Goal: Contribute content: Contribute content

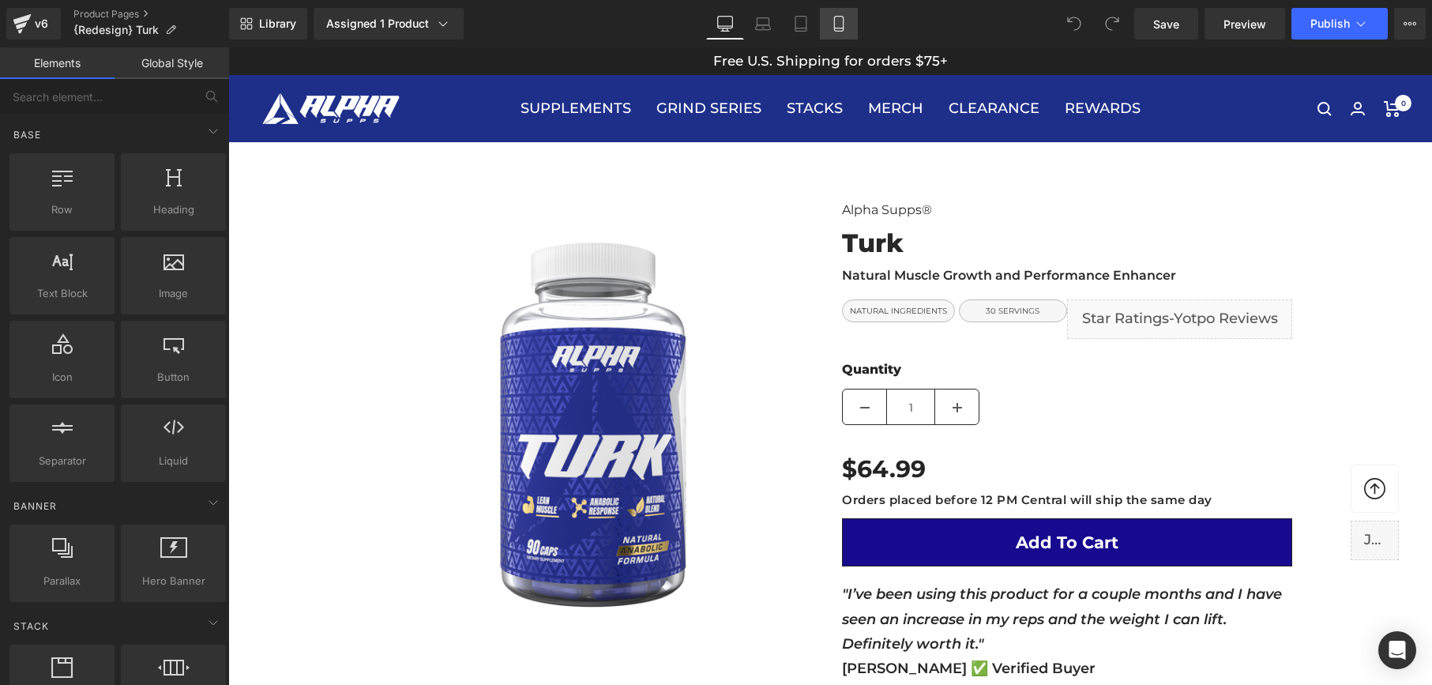
click at [837, 27] on icon at bounding box center [839, 24] width 16 height 16
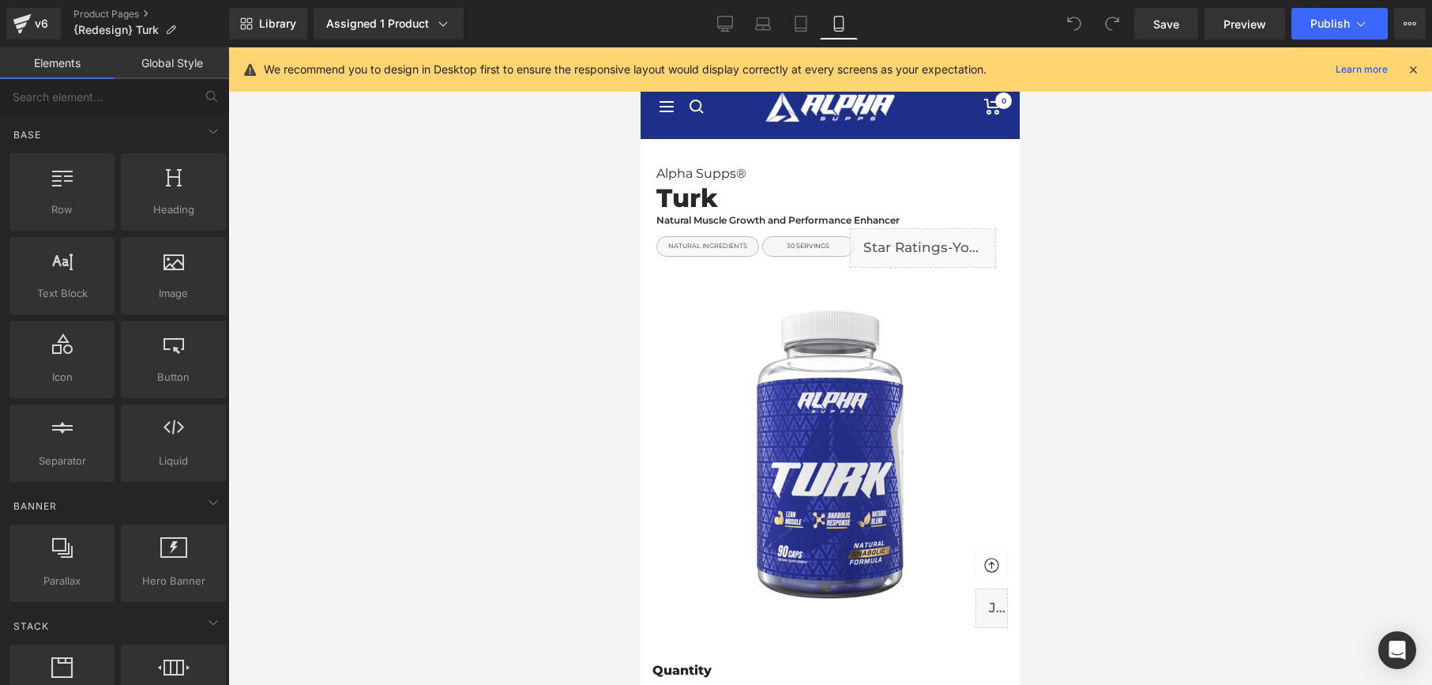
click at [1414, 69] on icon at bounding box center [1413, 69] width 14 height 14
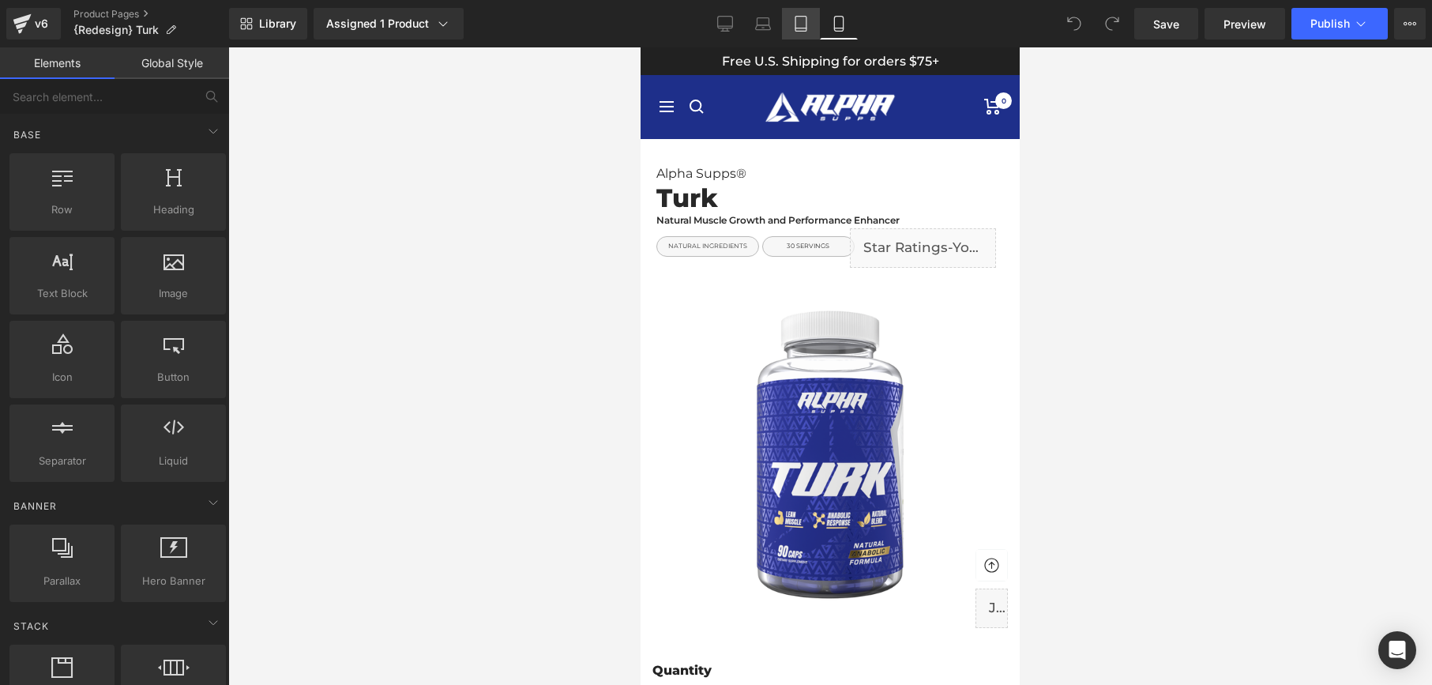
click at [802, 19] on icon at bounding box center [801, 24] width 16 height 16
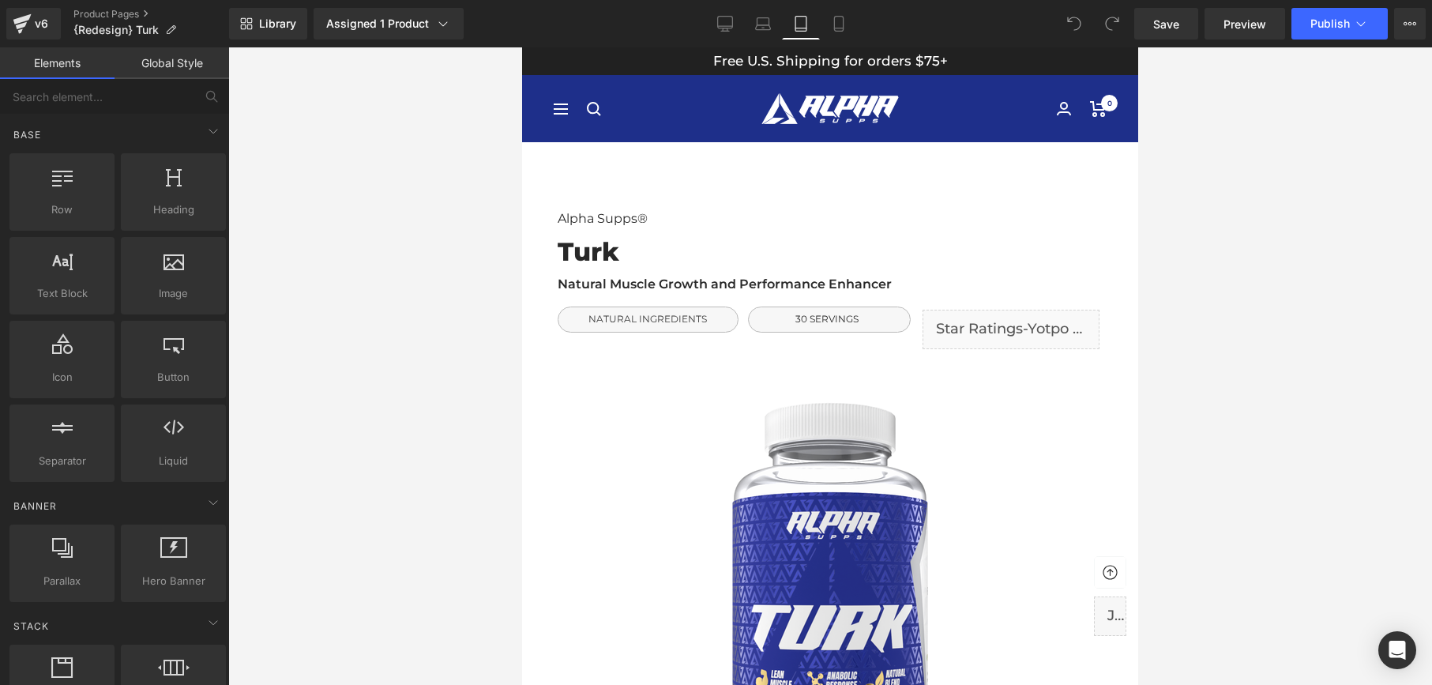
scroll to position [95, 0]
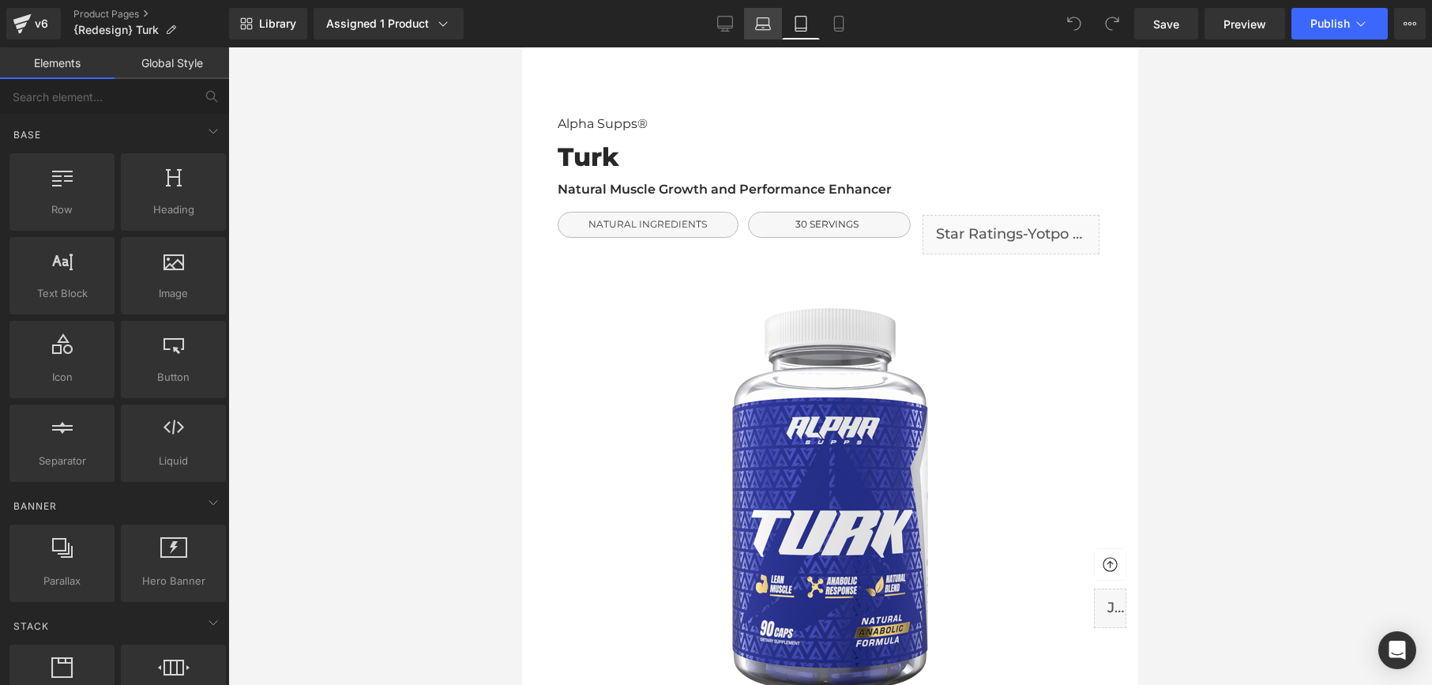
click at [758, 32] on link "Laptop" at bounding box center [763, 24] width 38 height 32
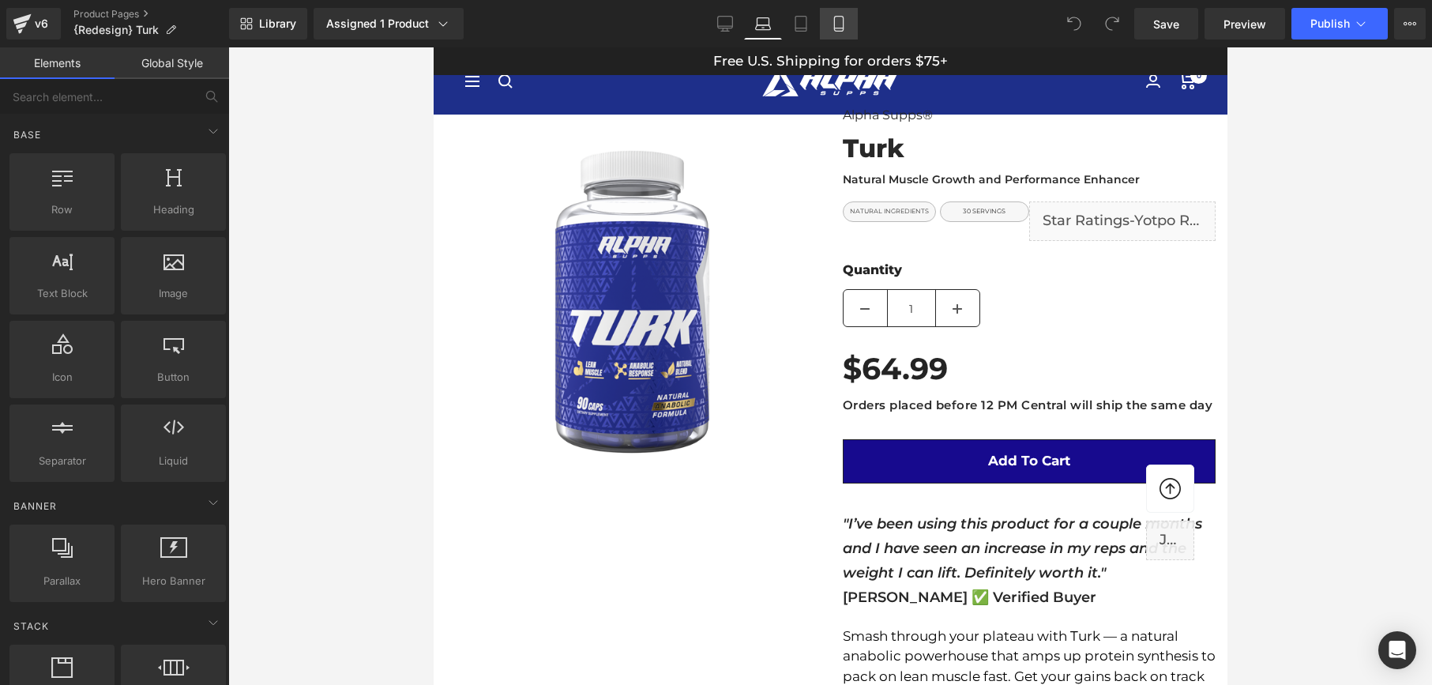
click at [846, 28] on icon at bounding box center [839, 24] width 16 height 16
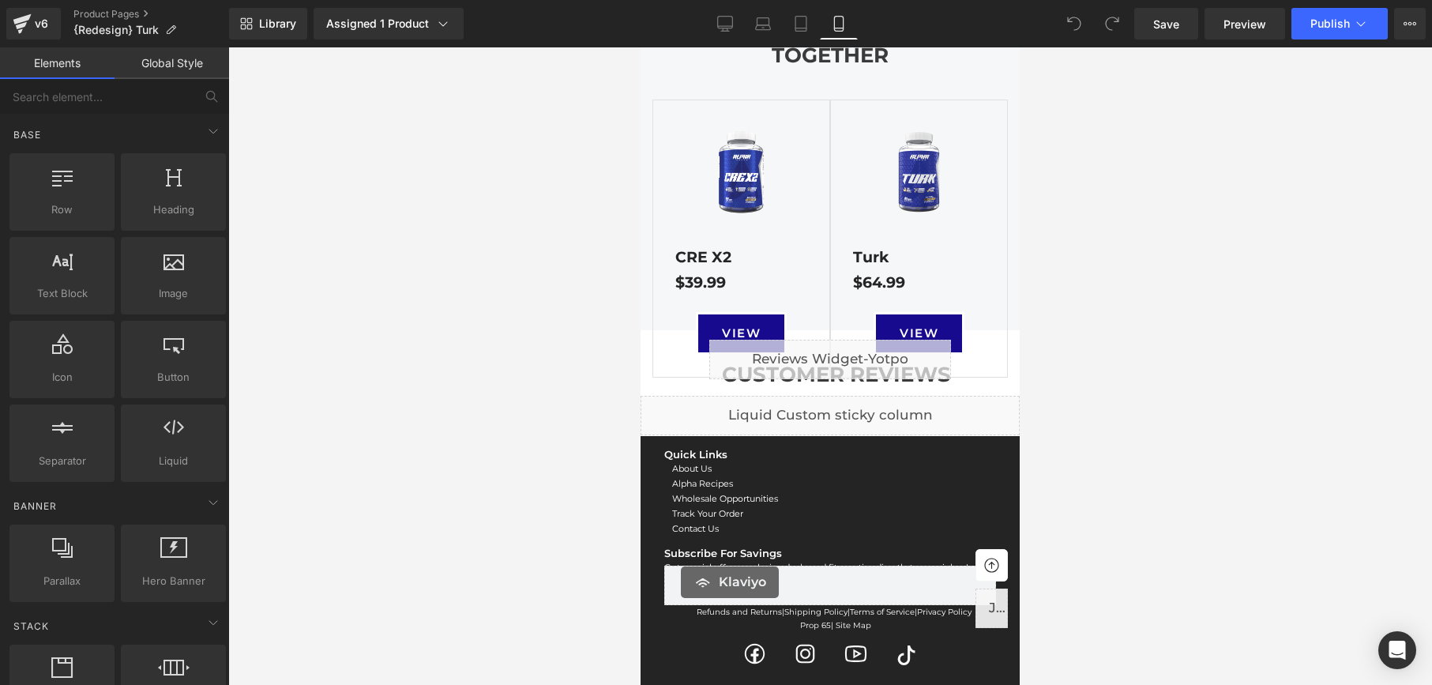
scroll to position [2275, 0]
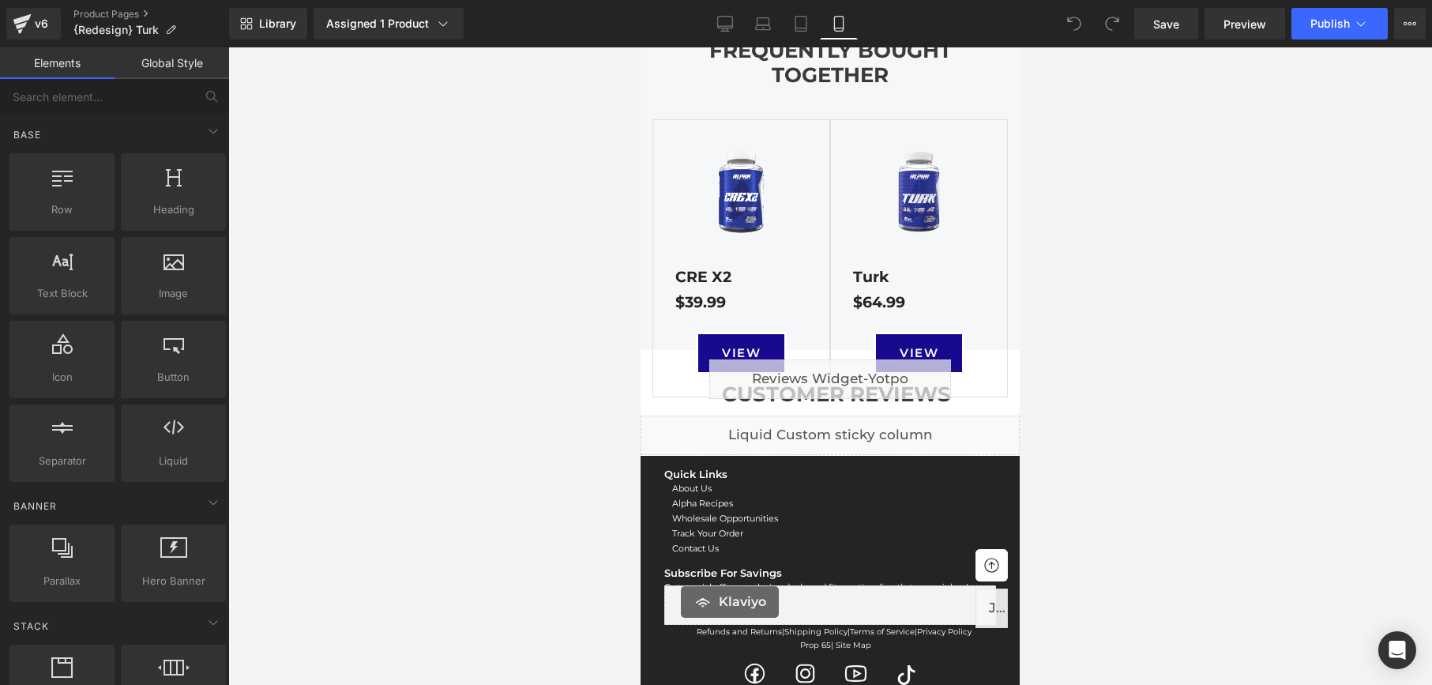
click at [866, 386] on div "Liquid" at bounding box center [830, 379] width 242 height 40
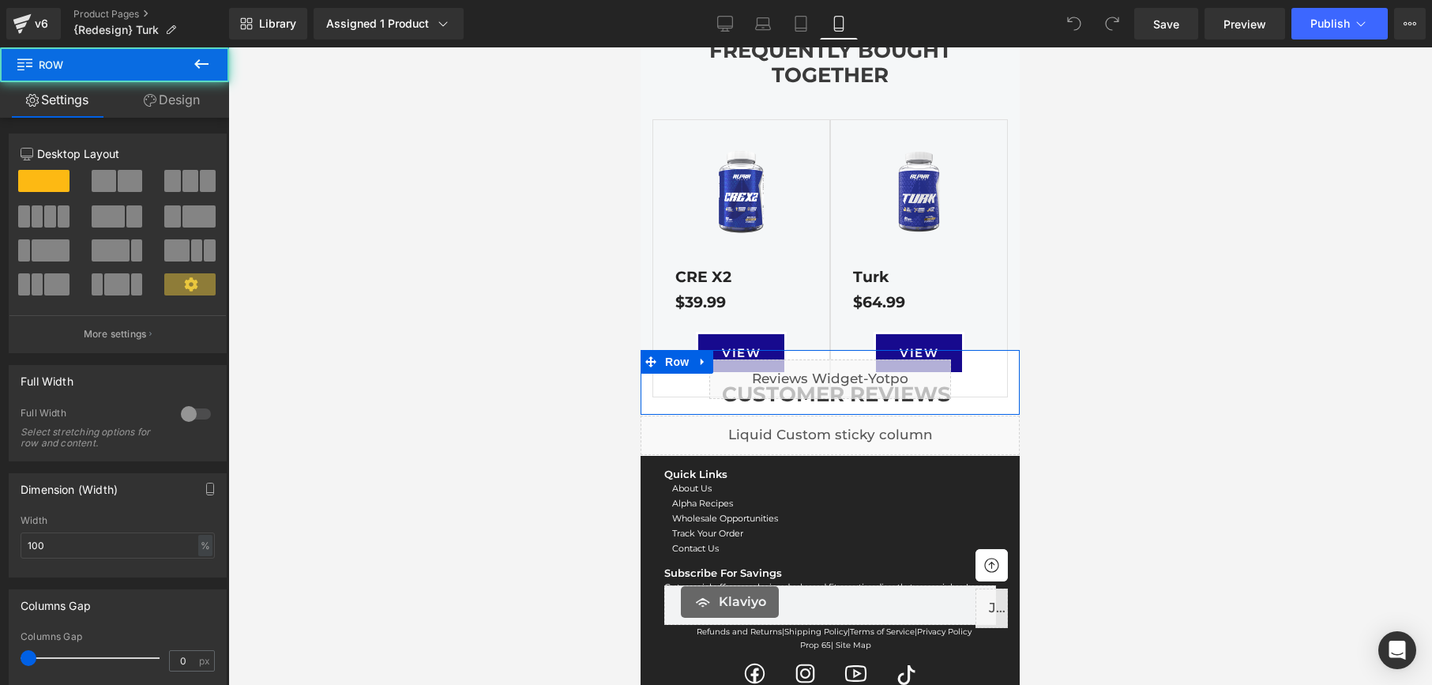
drag, startPoint x: 980, startPoint y: 360, endPoint x: 977, endPoint y: 398, distance: 38.1
click at [977, 398] on div "CUSTOMER REVIEWS Heading Liquid Row" at bounding box center [830, 379] width 379 height 55
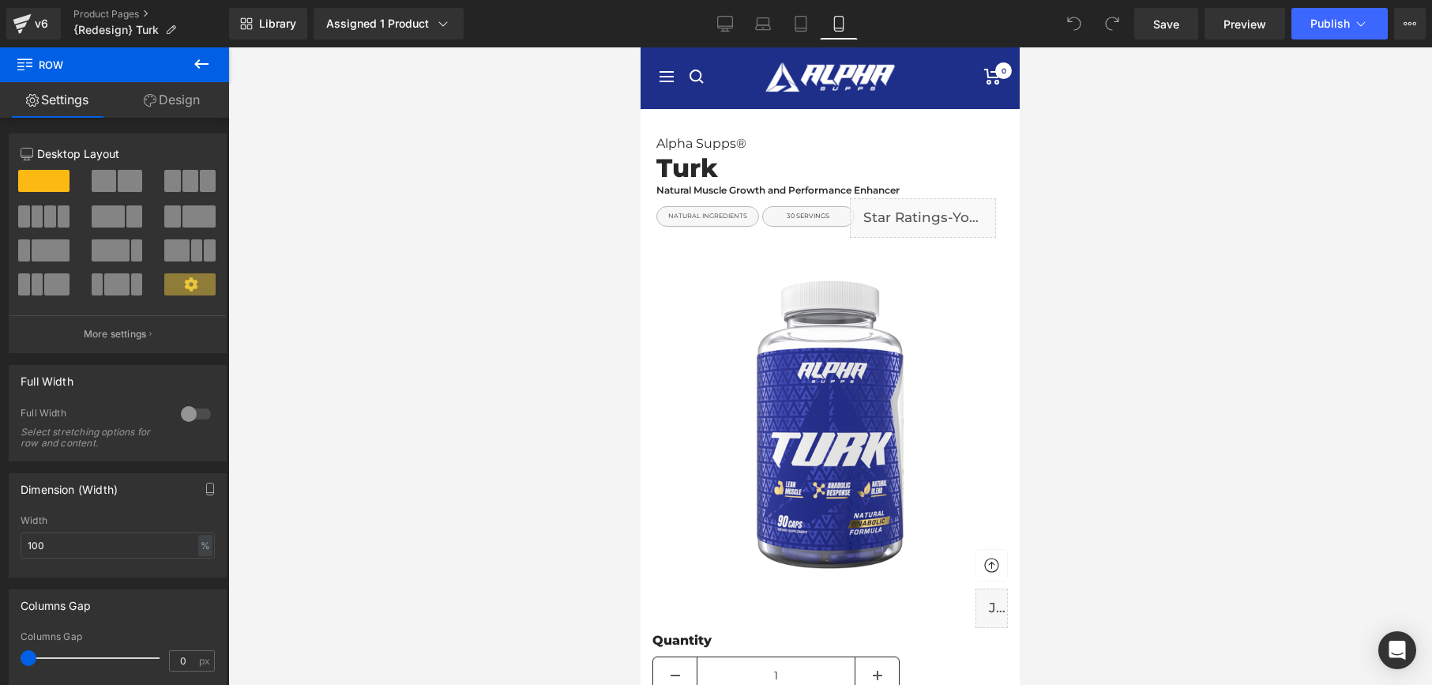
scroll to position [0, 0]
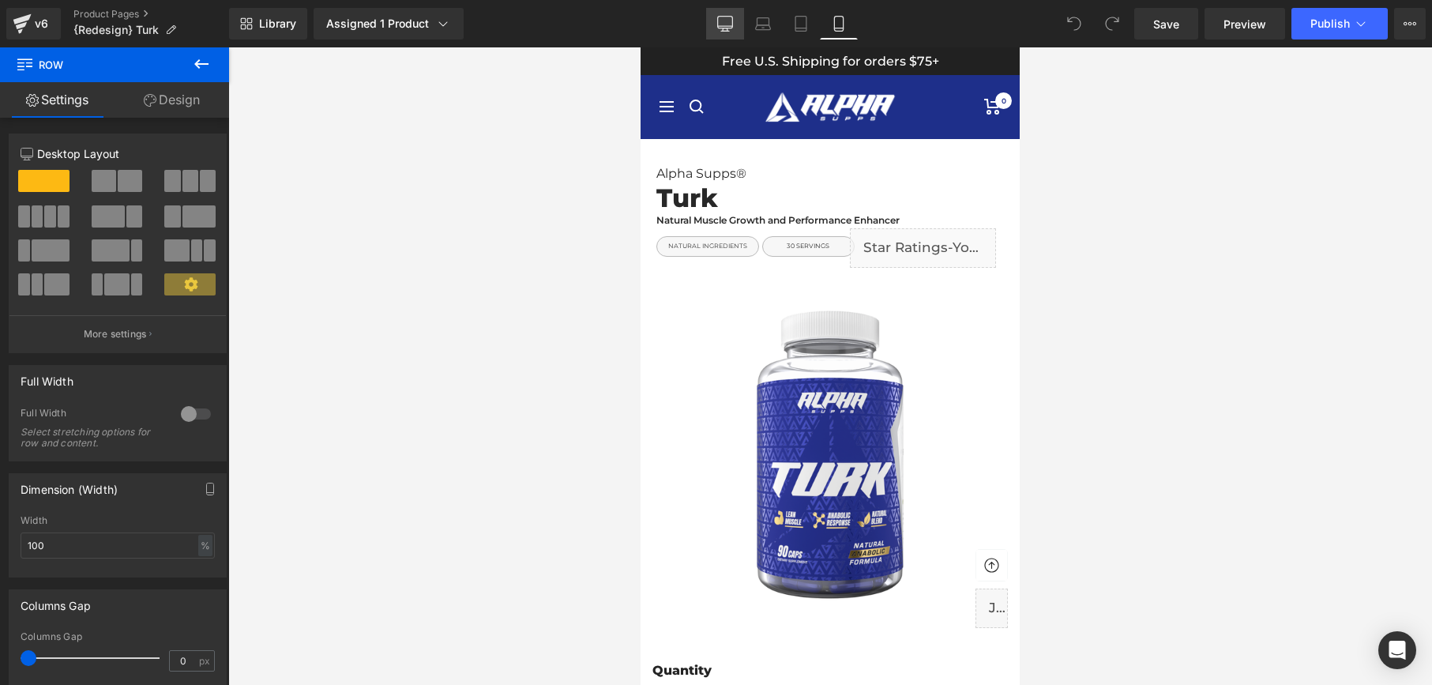
click at [731, 31] on icon at bounding box center [725, 24] width 16 height 16
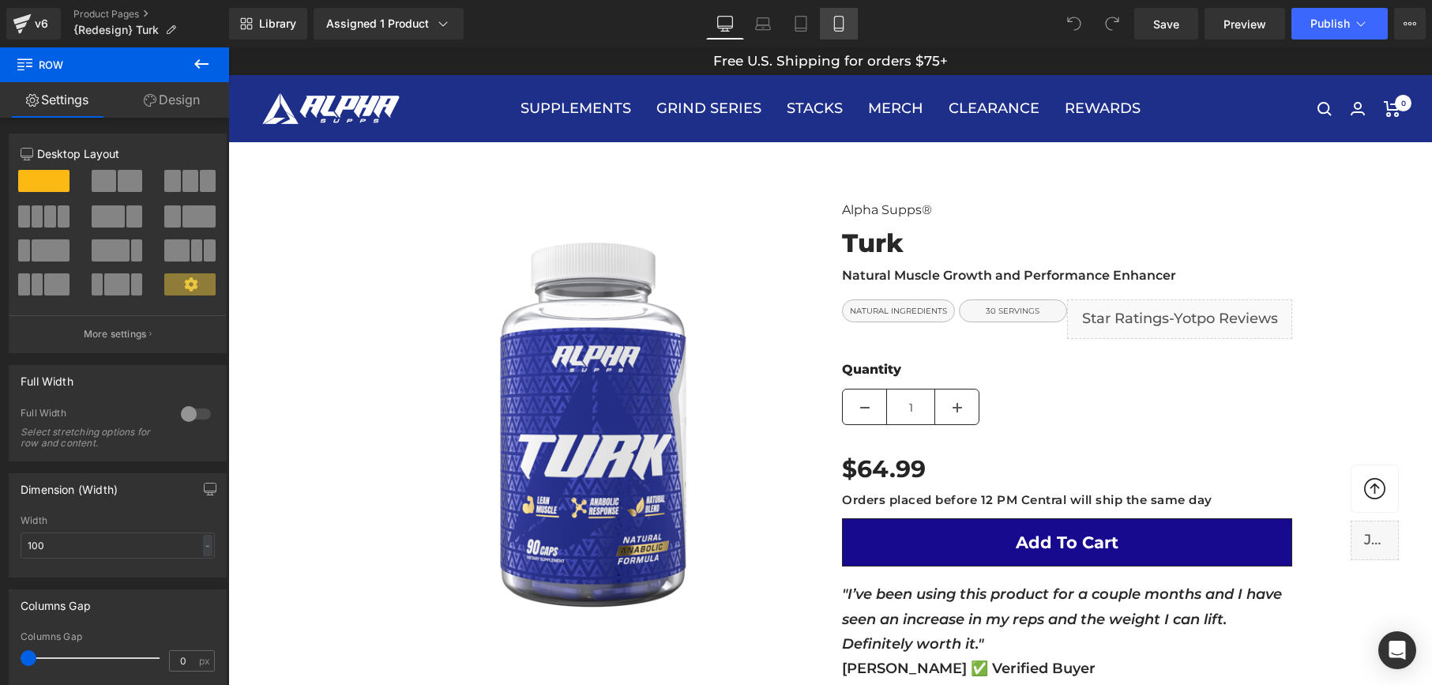
click at [837, 24] on icon at bounding box center [839, 24] width 16 height 16
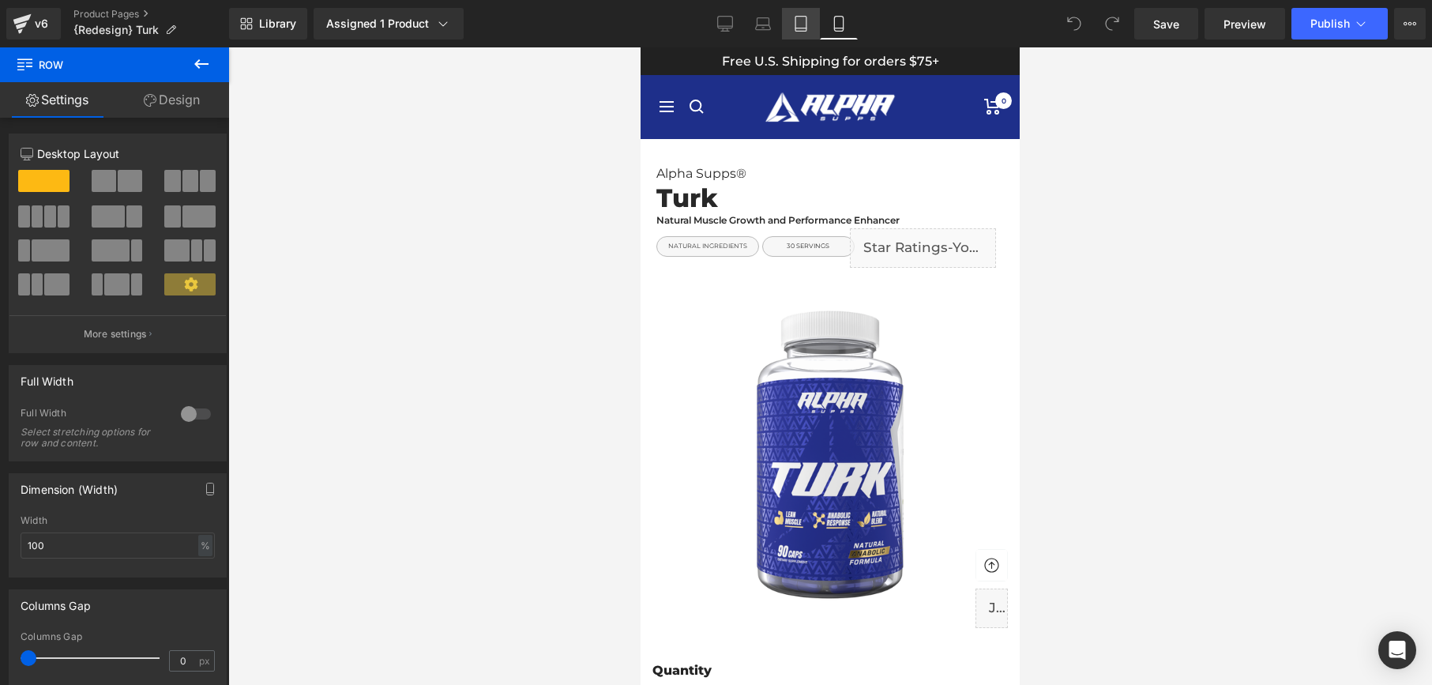
click at [799, 23] on icon at bounding box center [801, 24] width 16 height 16
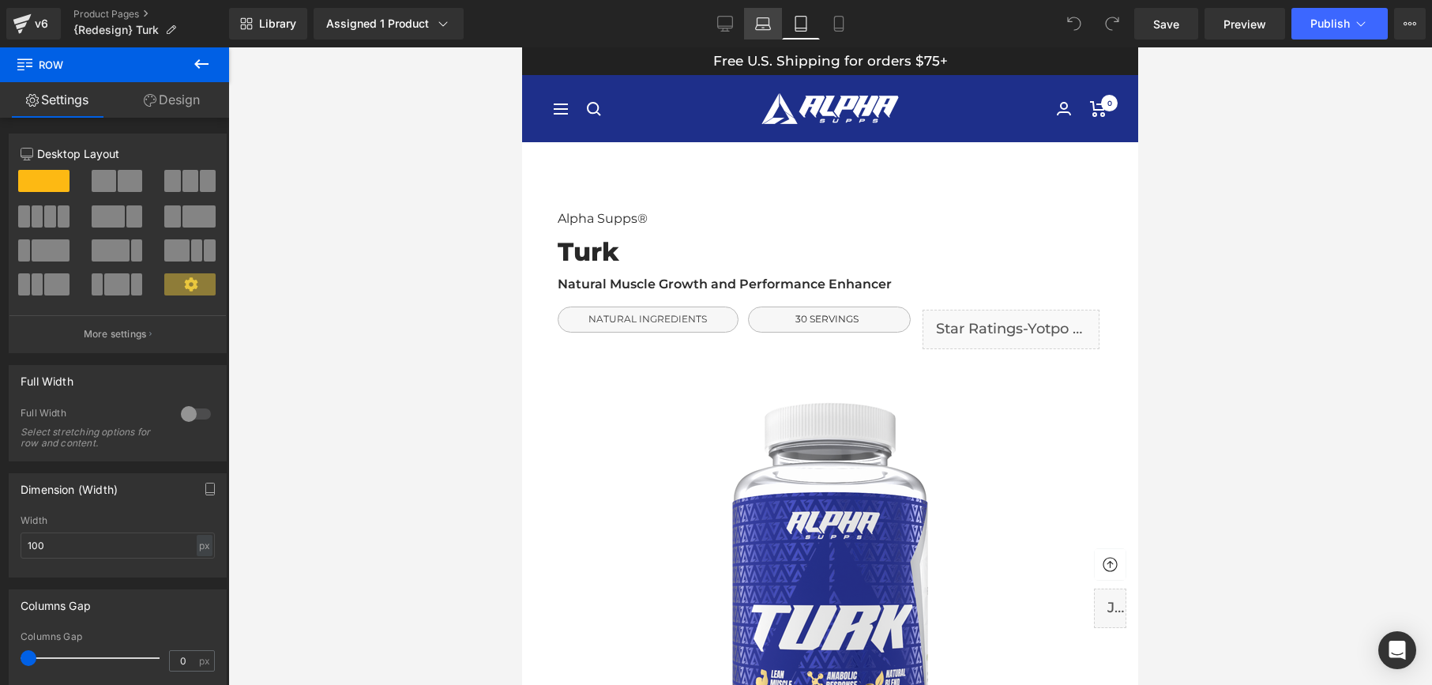
click at [760, 27] on icon at bounding box center [763, 24] width 16 height 16
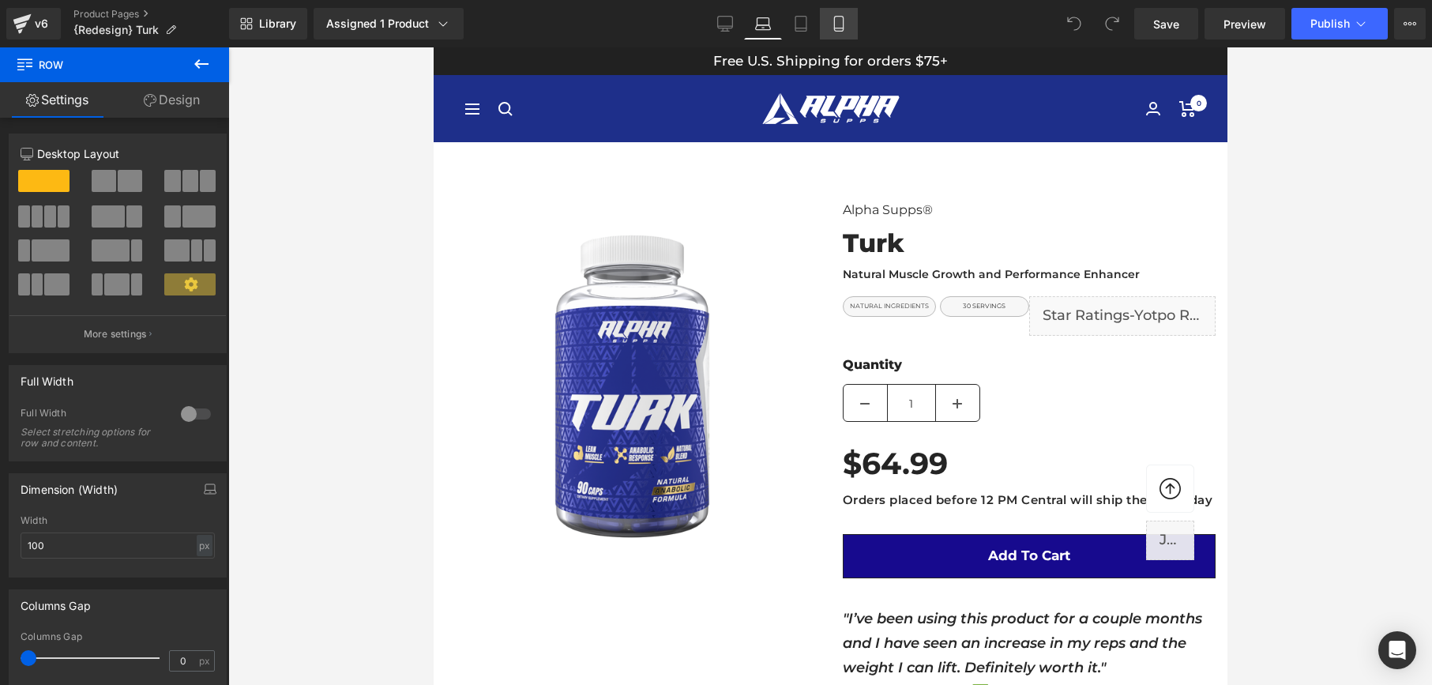
click at [839, 27] on icon at bounding box center [839, 24] width 16 height 16
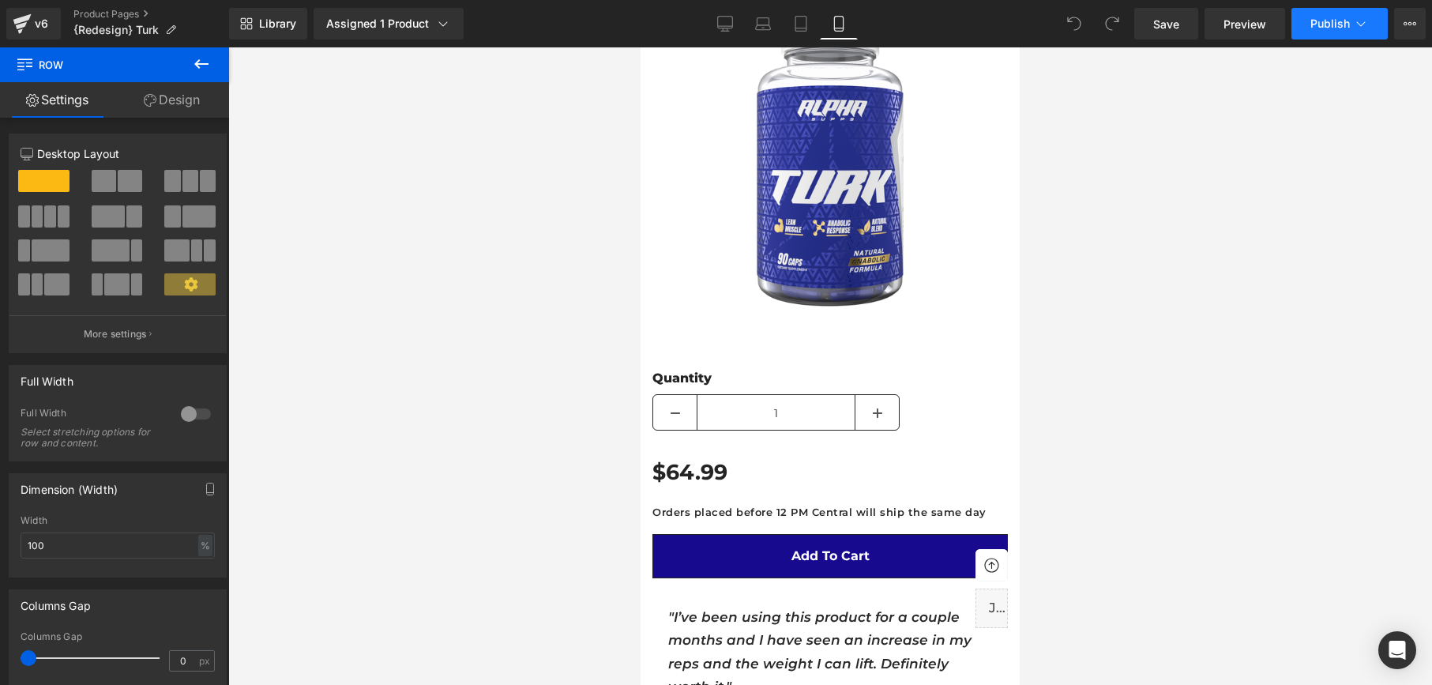
click at [1338, 20] on span "Publish" at bounding box center [1331, 23] width 40 height 13
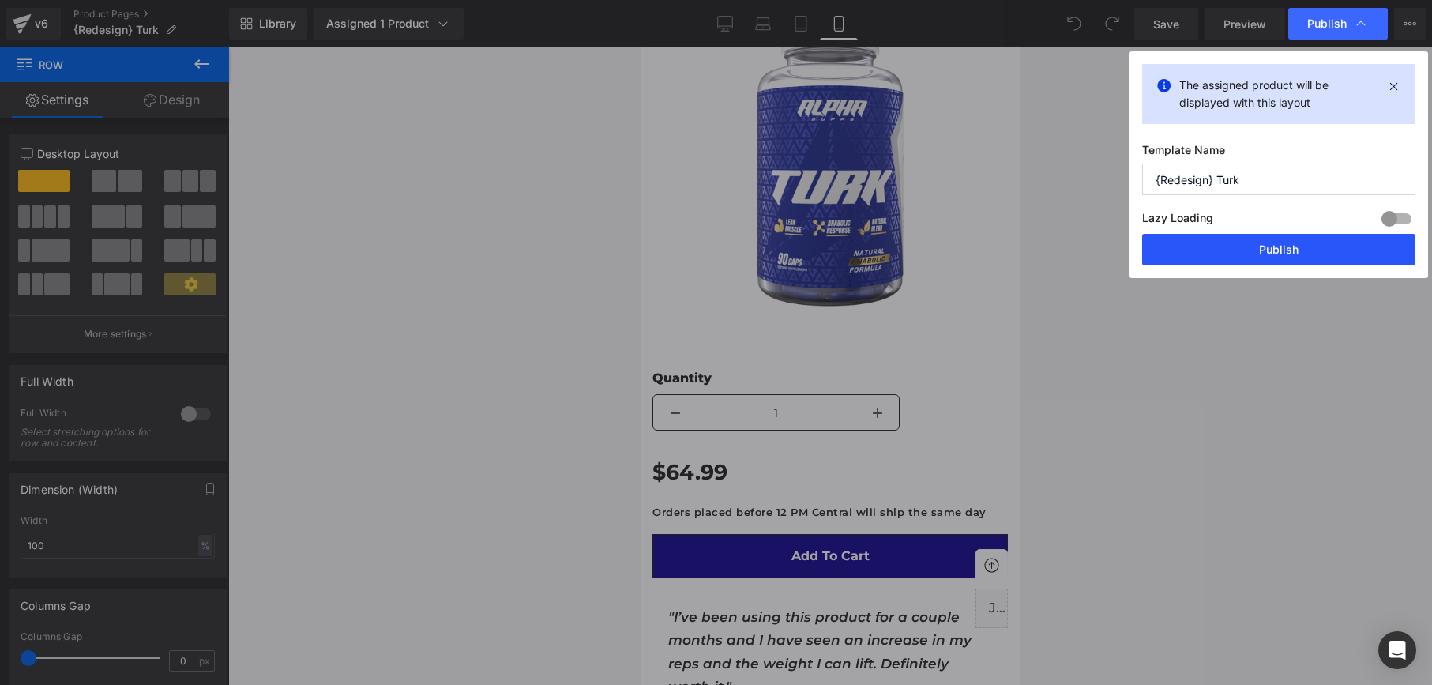
click at [1311, 241] on button "Publish" at bounding box center [1278, 250] width 273 height 32
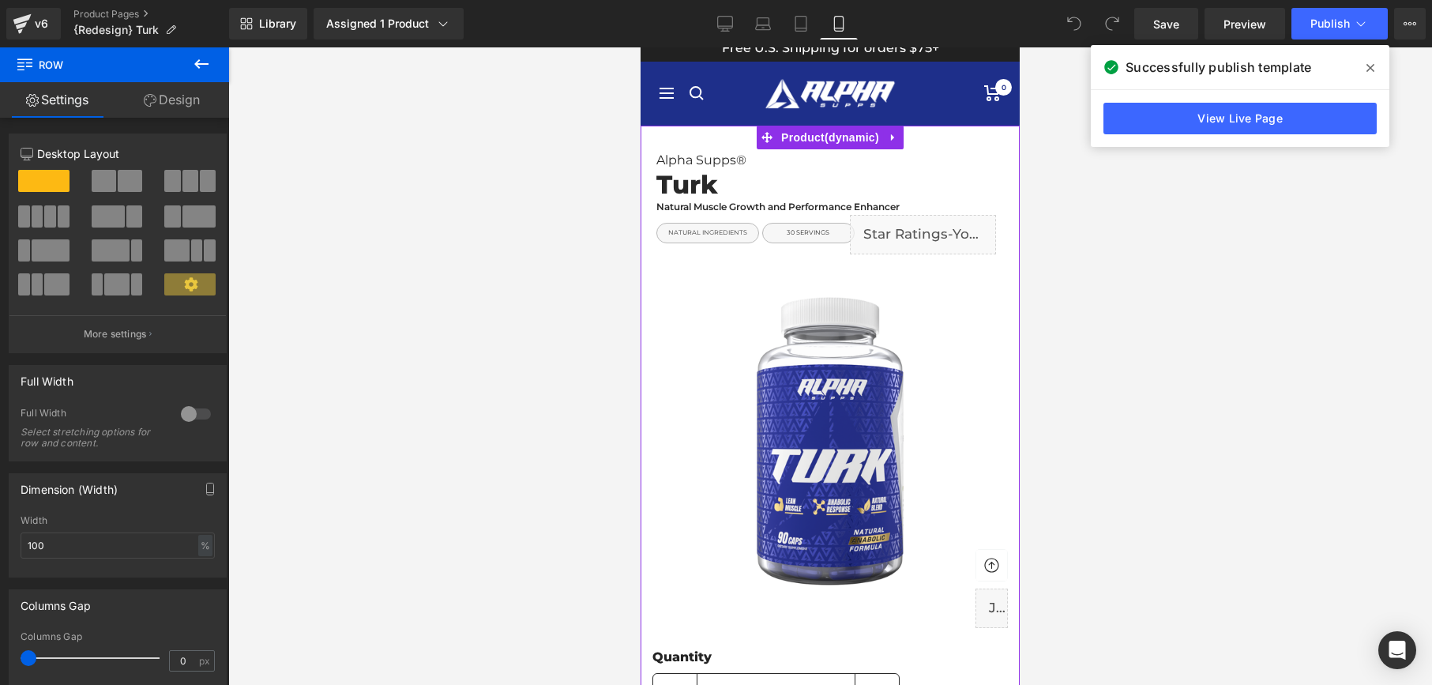
scroll to position [0, 0]
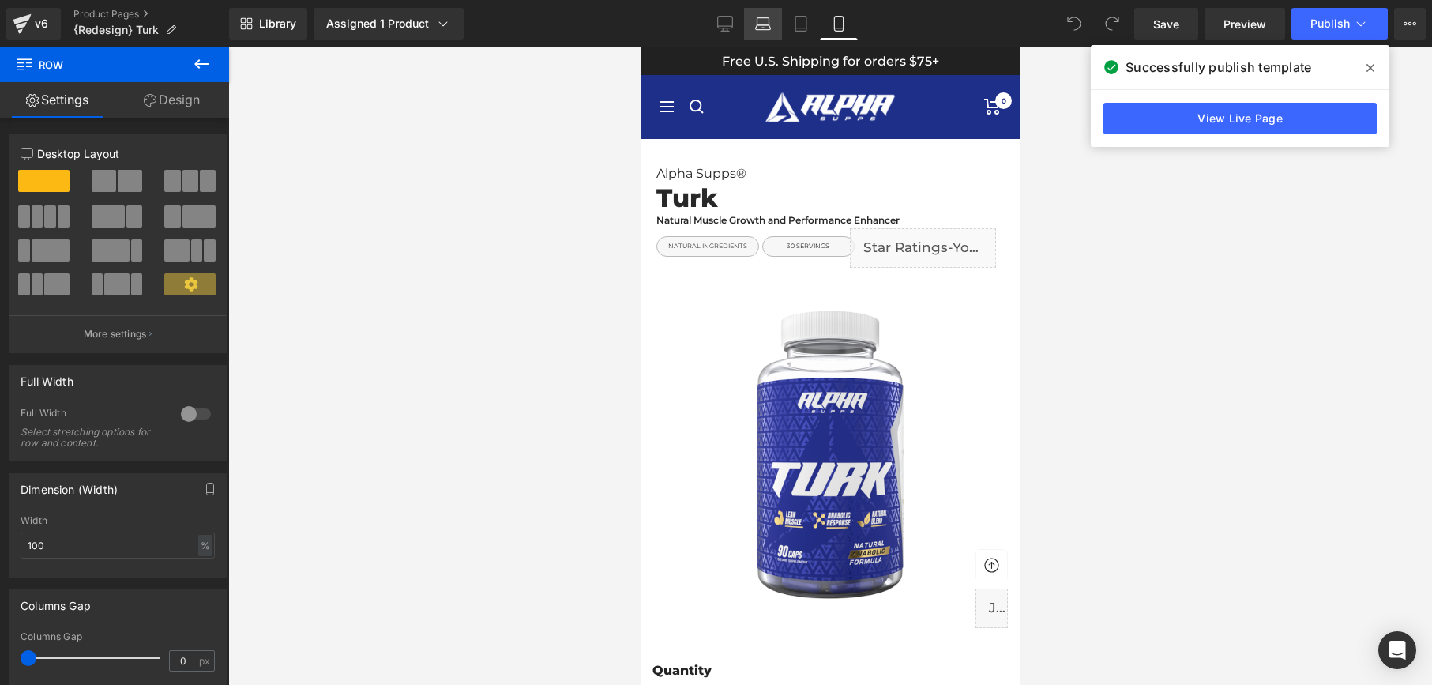
click at [771, 24] on link "Laptop" at bounding box center [763, 24] width 38 height 32
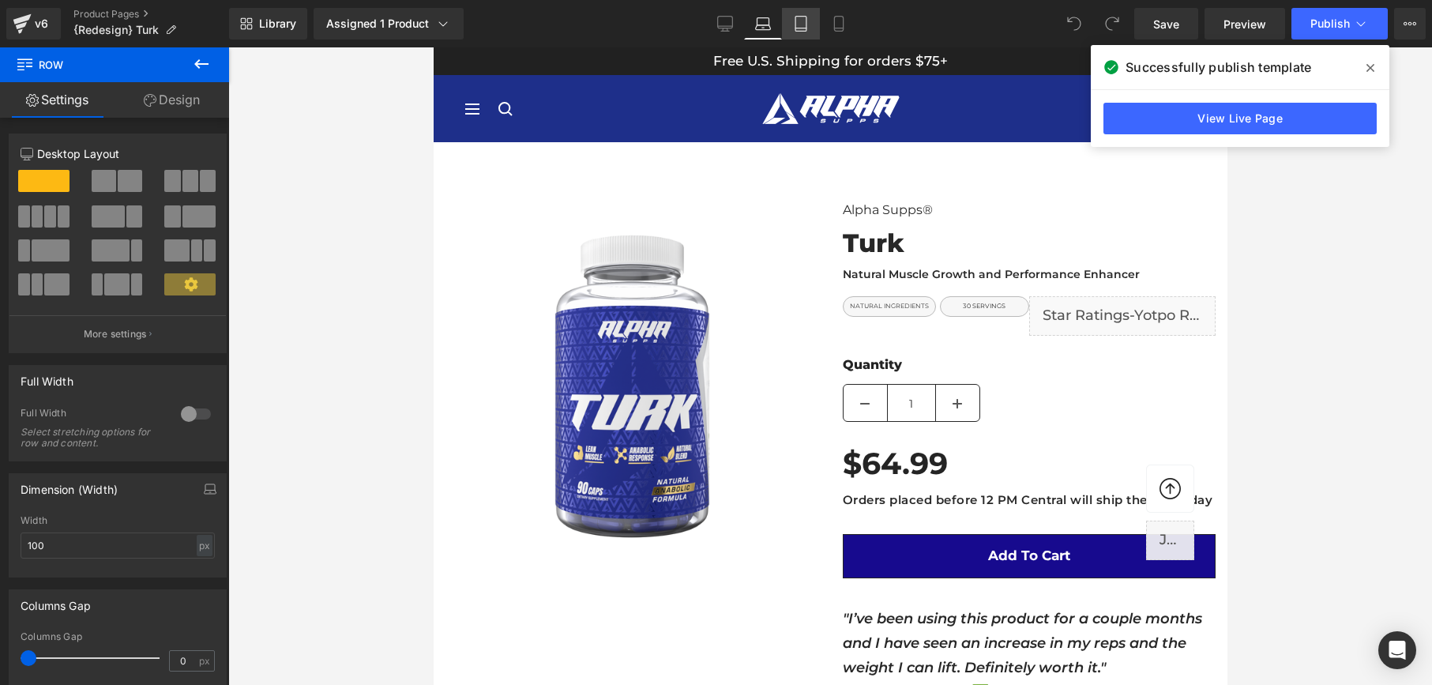
click at [801, 27] on icon at bounding box center [801, 24] width 16 height 16
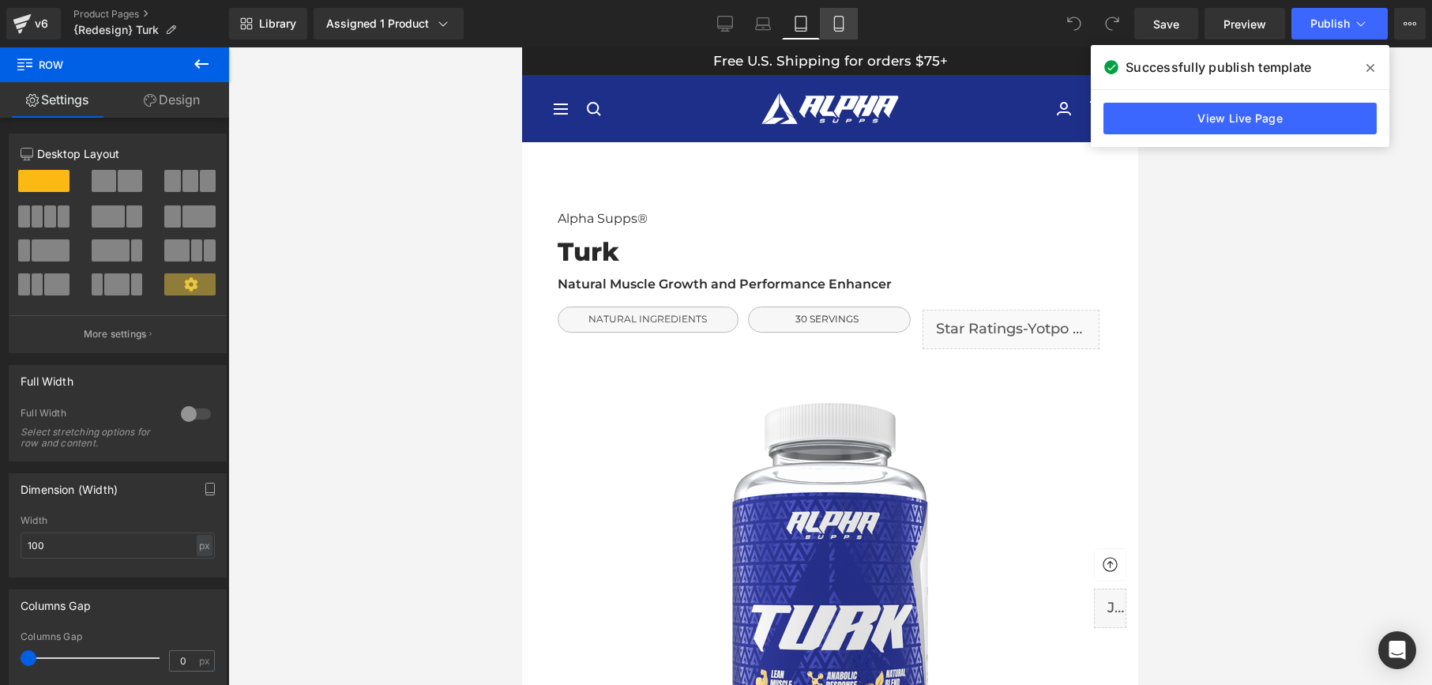
click at [837, 25] on icon at bounding box center [839, 24] width 16 height 16
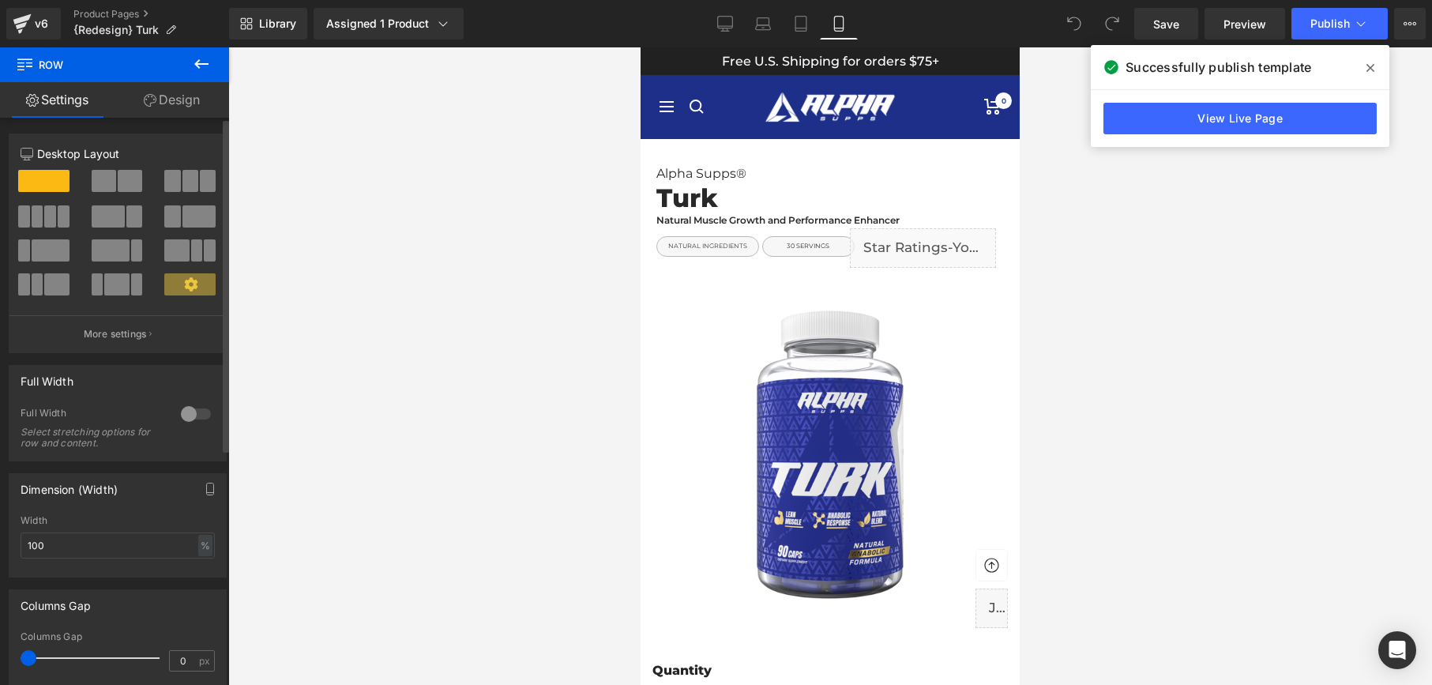
click at [186, 416] on div at bounding box center [196, 413] width 38 height 25
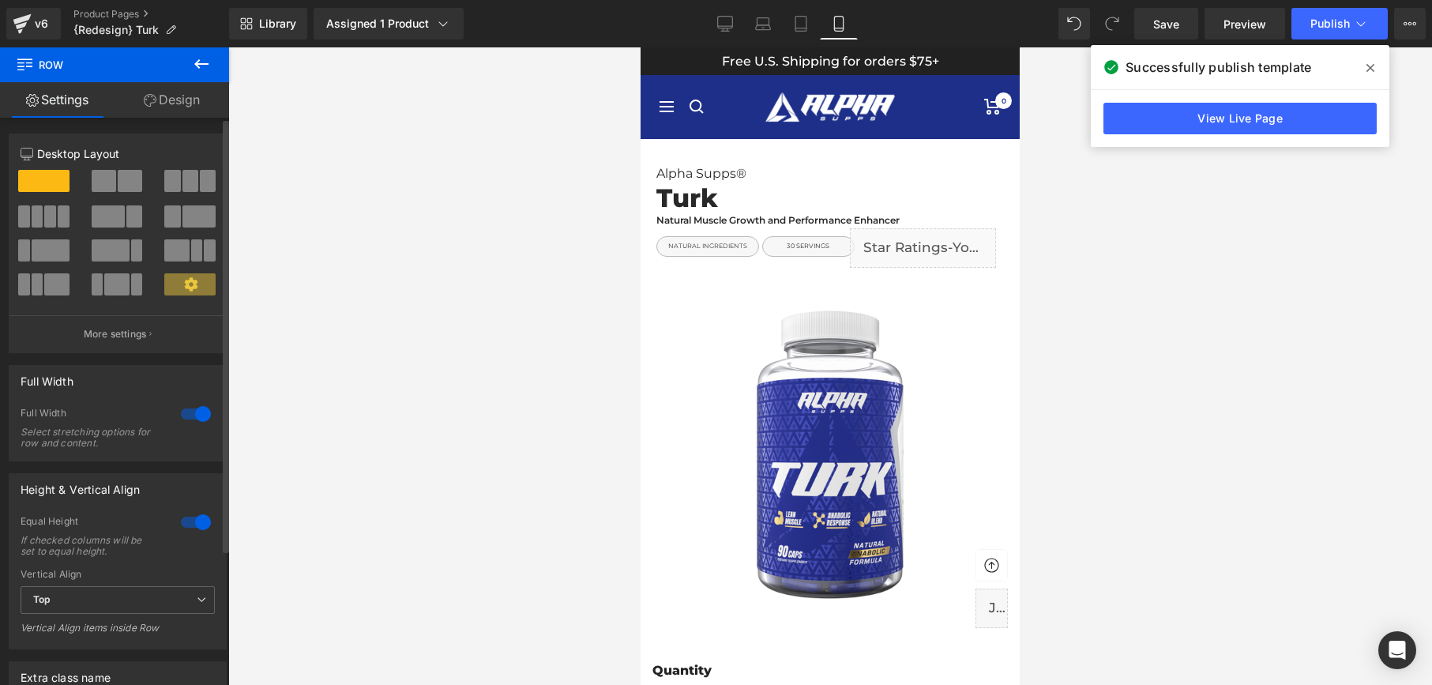
click at [186, 416] on div at bounding box center [196, 413] width 38 height 25
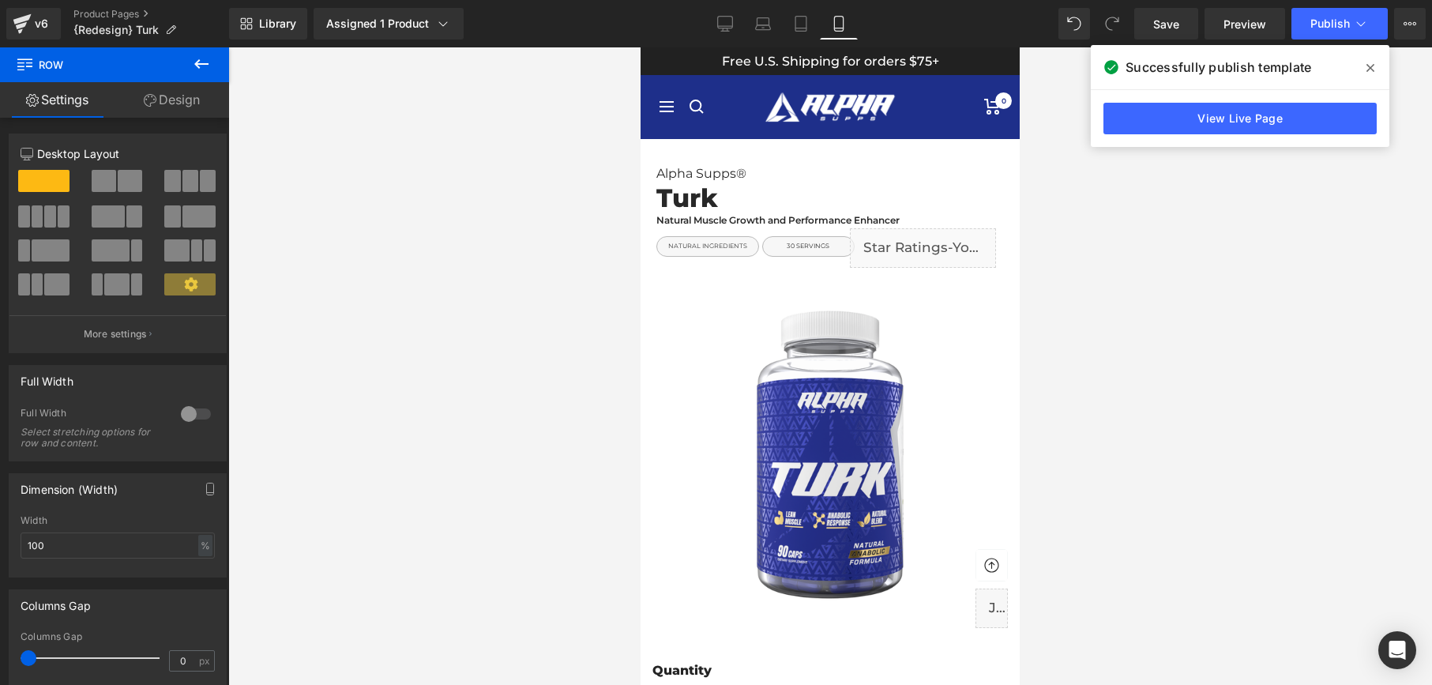
click at [159, 107] on link "Design" at bounding box center [172, 100] width 115 height 36
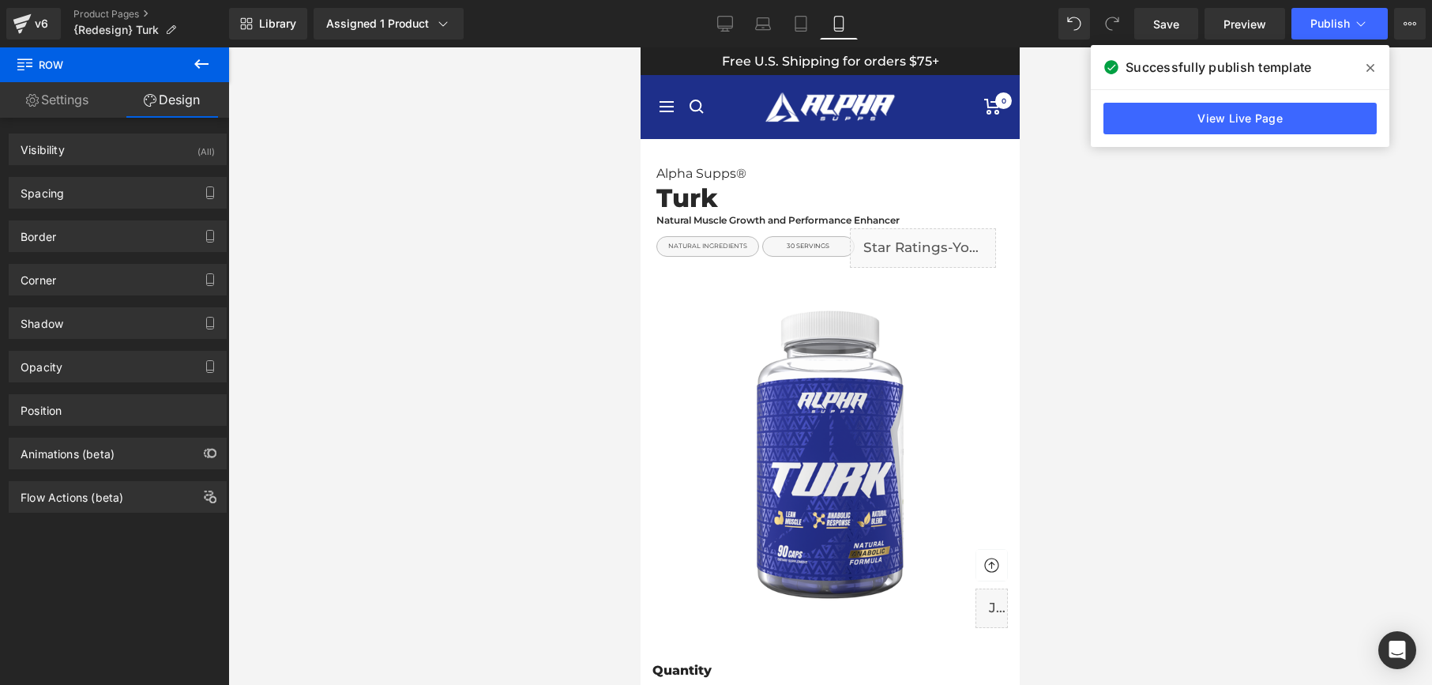
click at [80, 97] on link "Settings" at bounding box center [57, 100] width 115 height 36
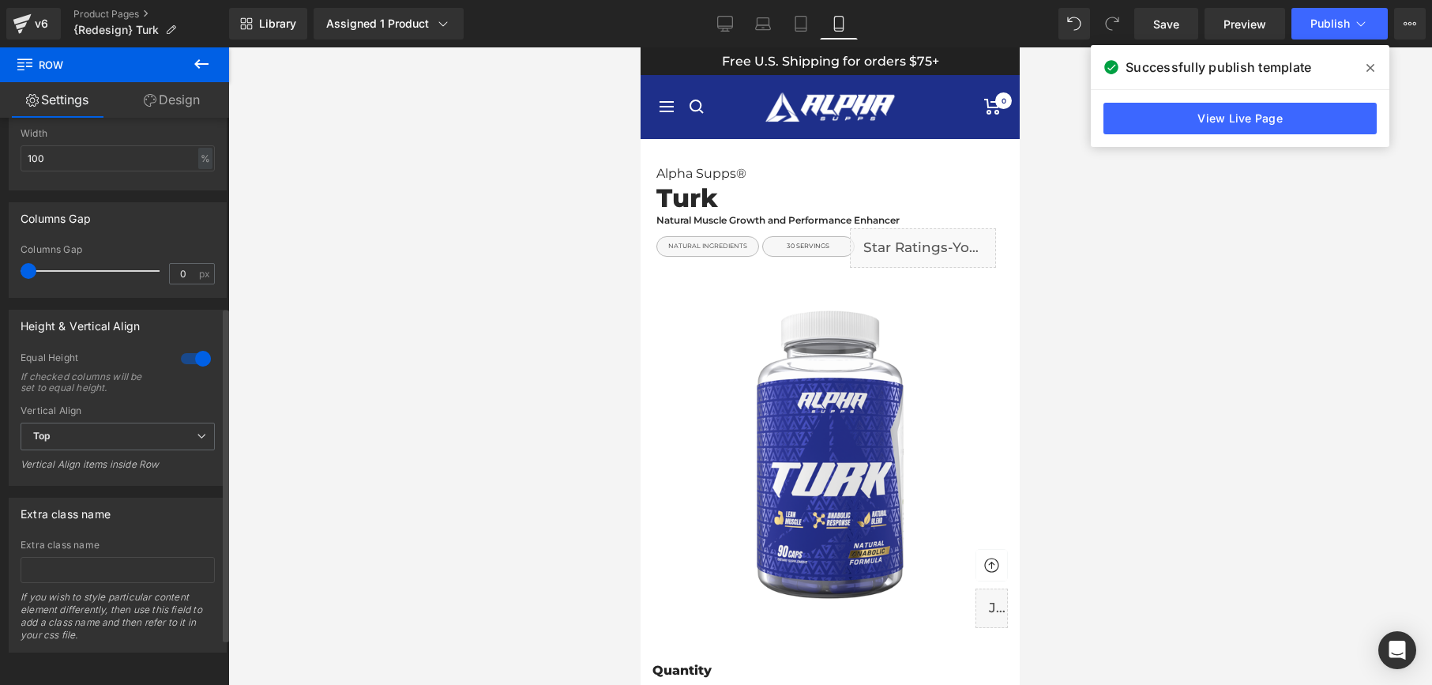
scroll to position [400, 0]
click at [1263, 125] on link "View Live Page" at bounding box center [1240, 119] width 273 height 32
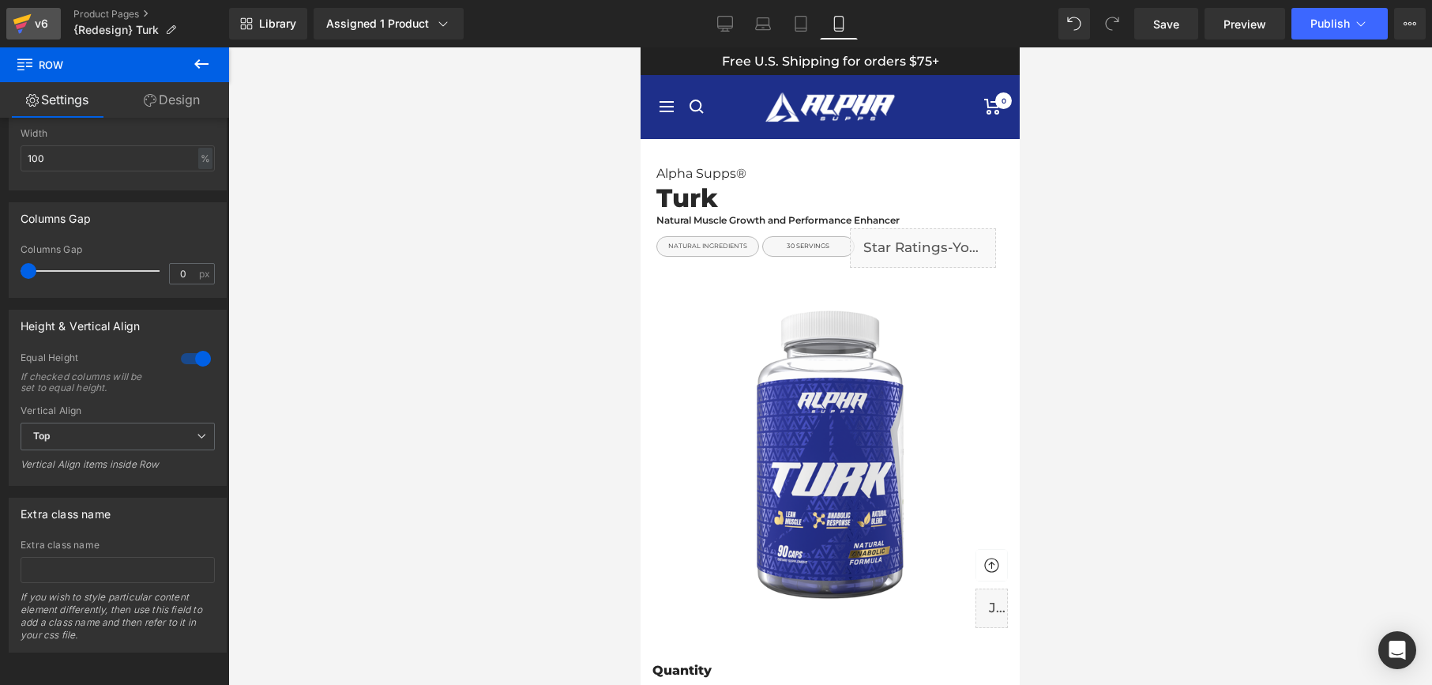
click at [33, 19] on div "v6" at bounding box center [42, 23] width 20 height 21
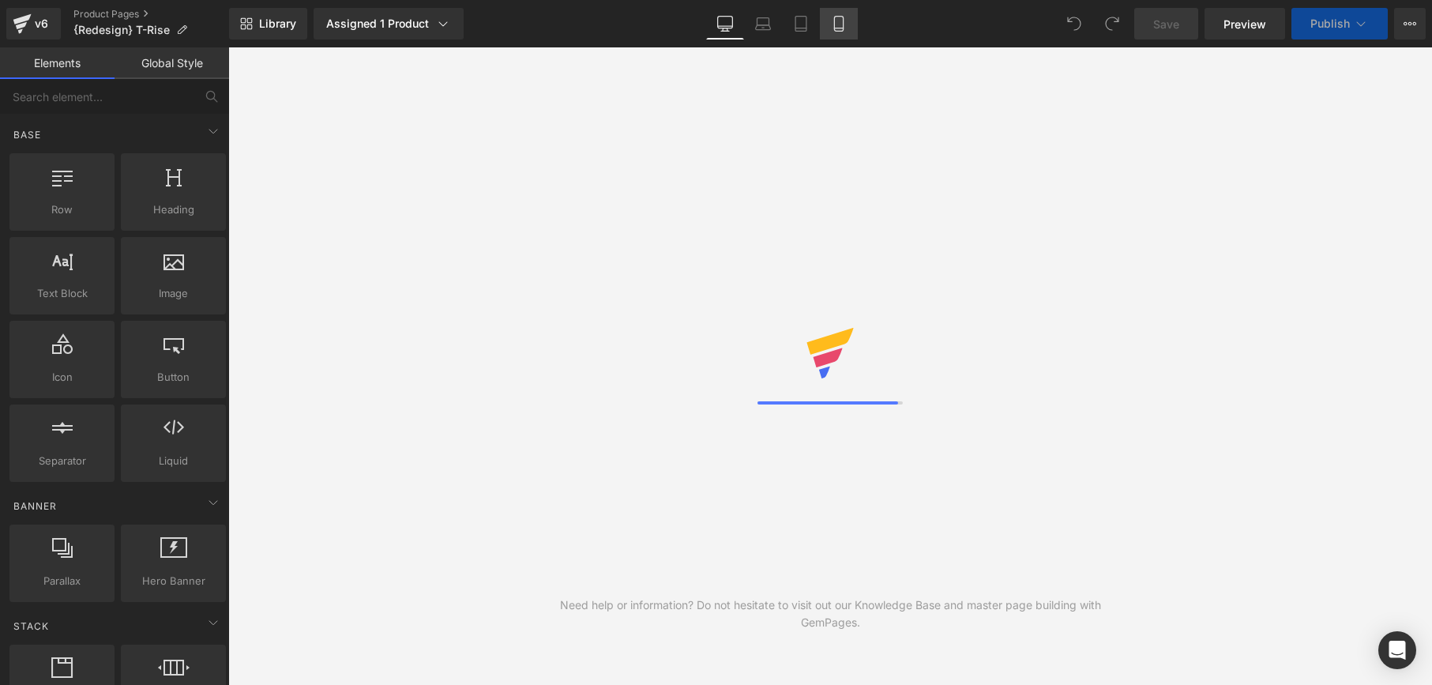
click at [840, 21] on icon at bounding box center [839, 24] width 16 height 16
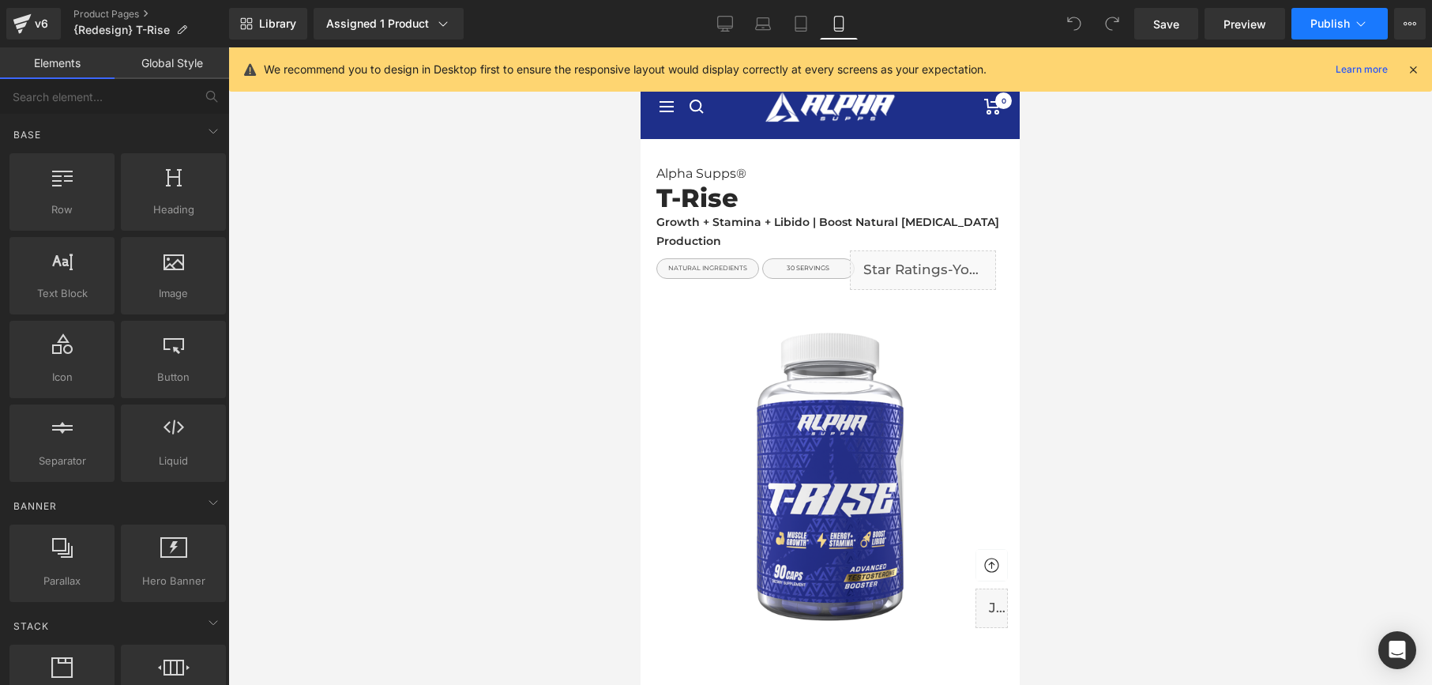
click at [1314, 31] on button "Publish" at bounding box center [1340, 24] width 96 height 32
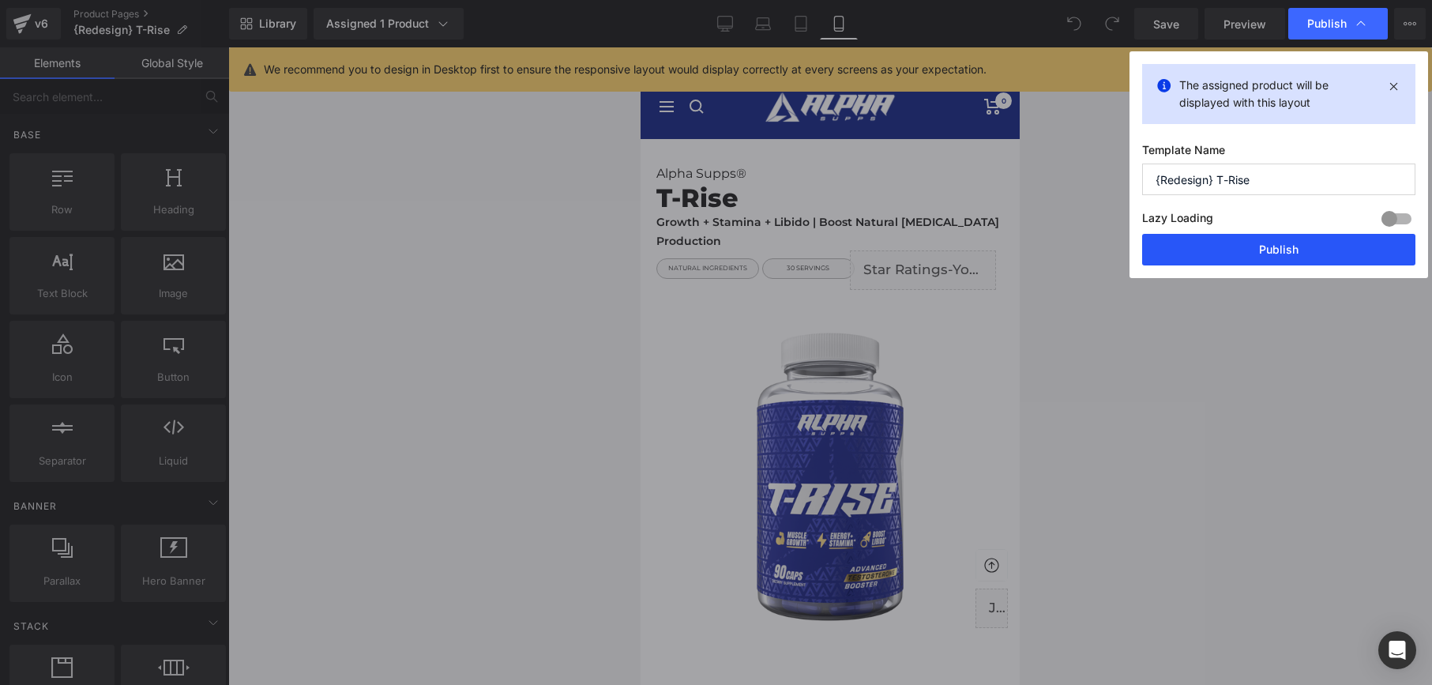
click at [1280, 264] on button "Publish" at bounding box center [1278, 250] width 273 height 32
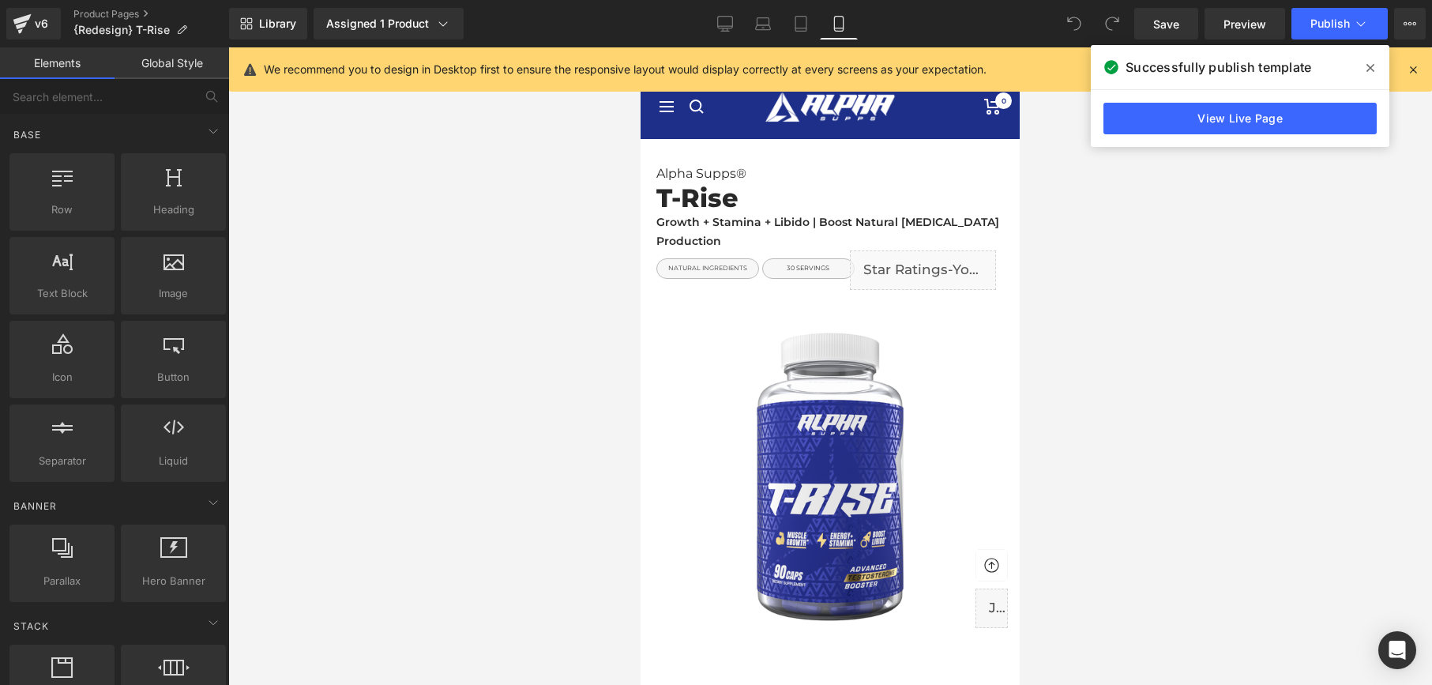
click at [458, 326] on div at bounding box center [830, 366] width 1204 height 638
click at [1372, 65] on icon at bounding box center [1371, 68] width 8 height 13
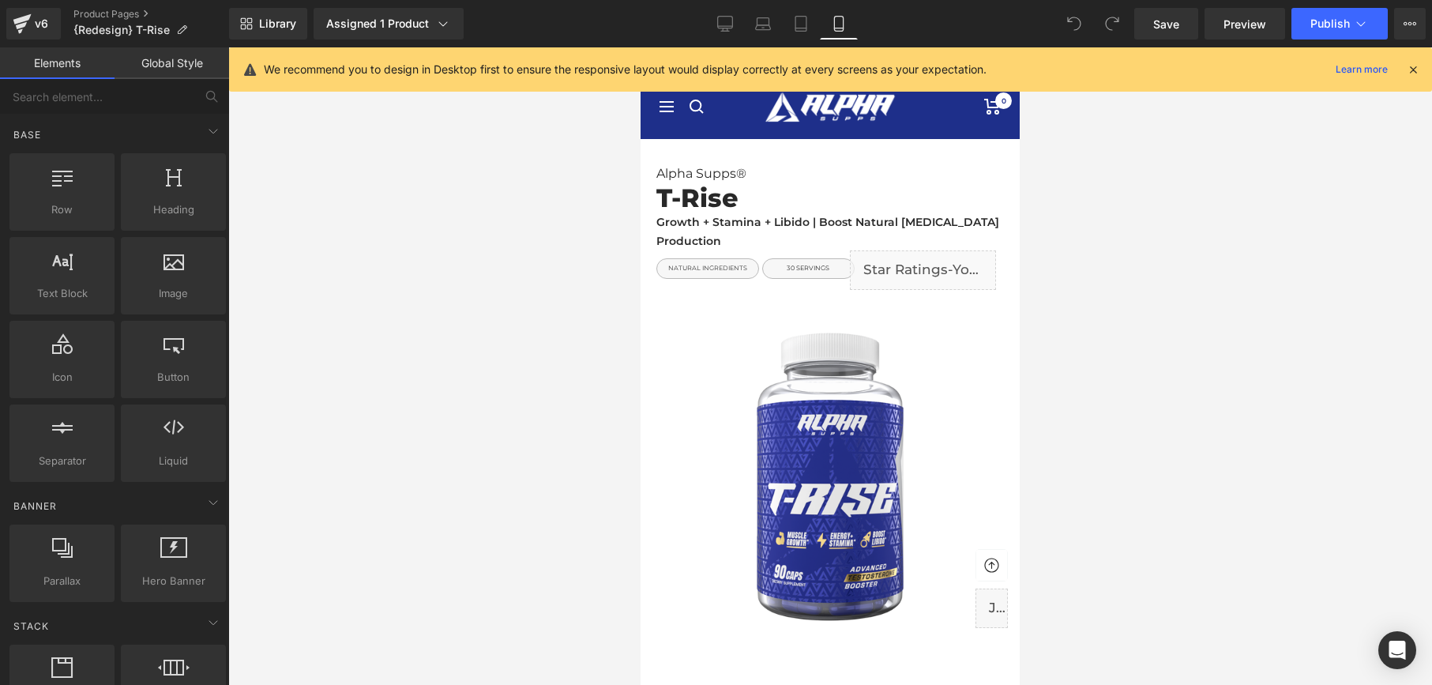
click at [189, 64] on link "Global Style" at bounding box center [172, 63] width 115 height 32
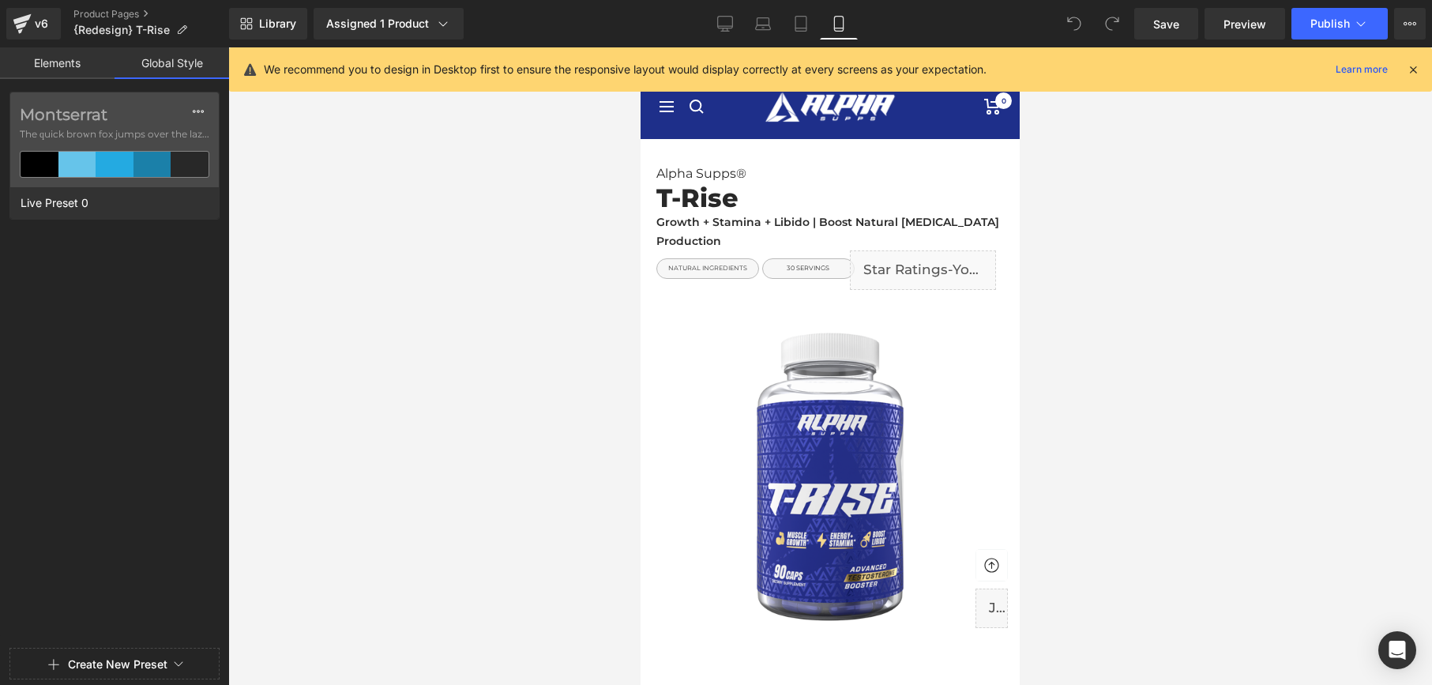
click at [60, 58] on link "Elements" at bounding box center [57, 63] width 115 height 32
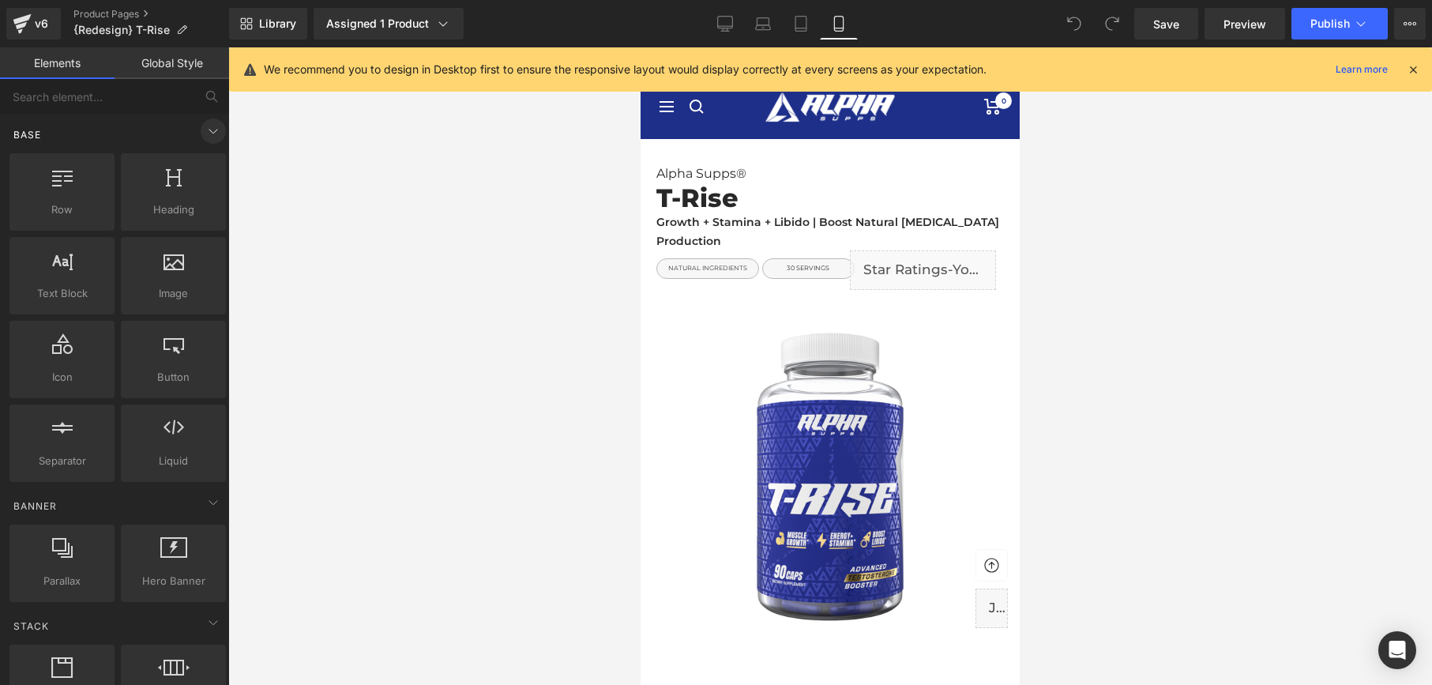
click at [207, 134] on icon at bounding box center [213, 131] width 19 height 19
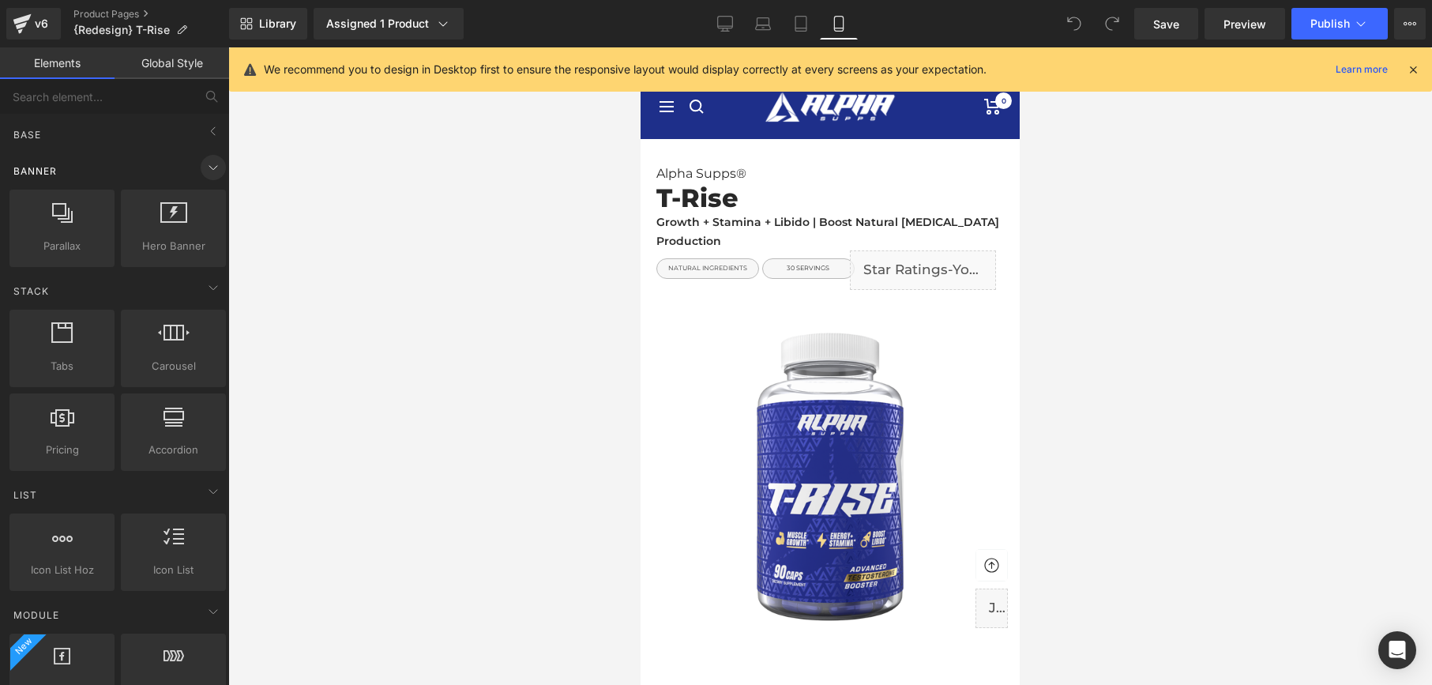
click at [206, 171] on icon at bounding box center [213, 167] width 19 height 19
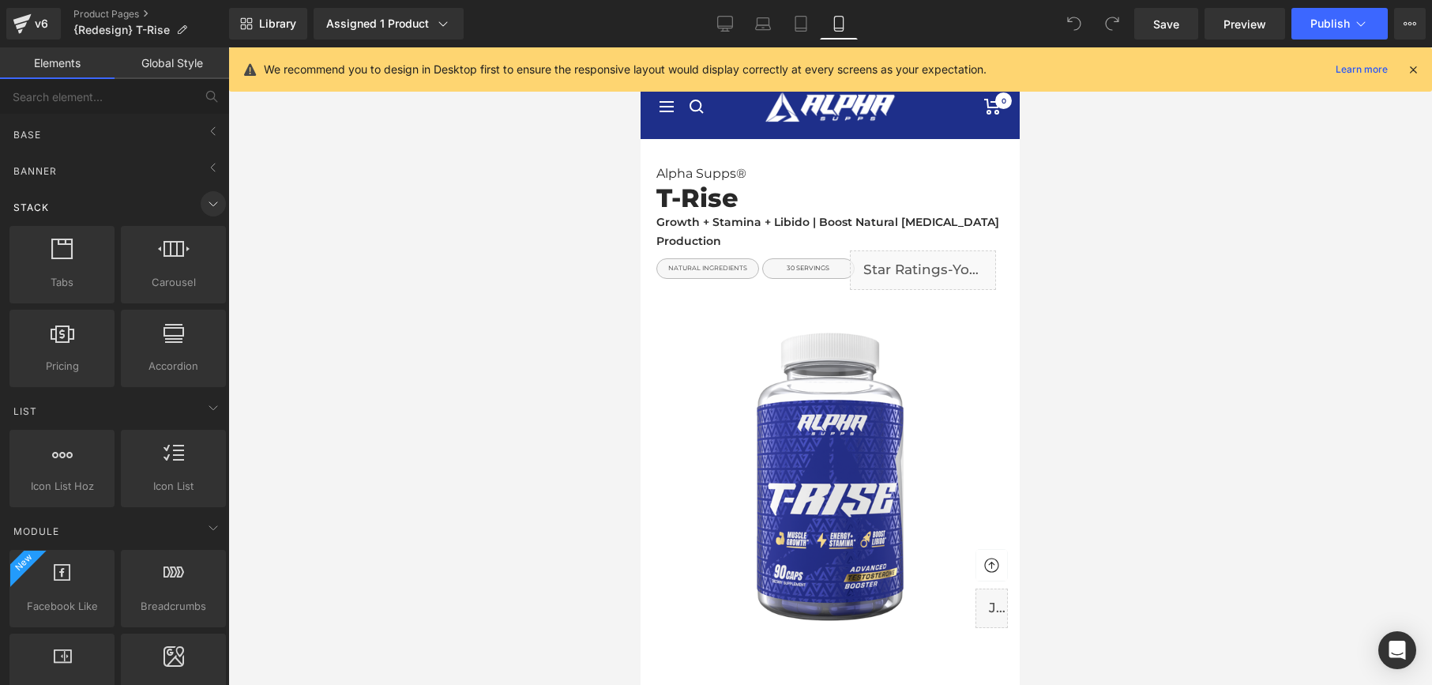
click at [204, 200] on icon at bounding box center [213, 203] width 19 height 19
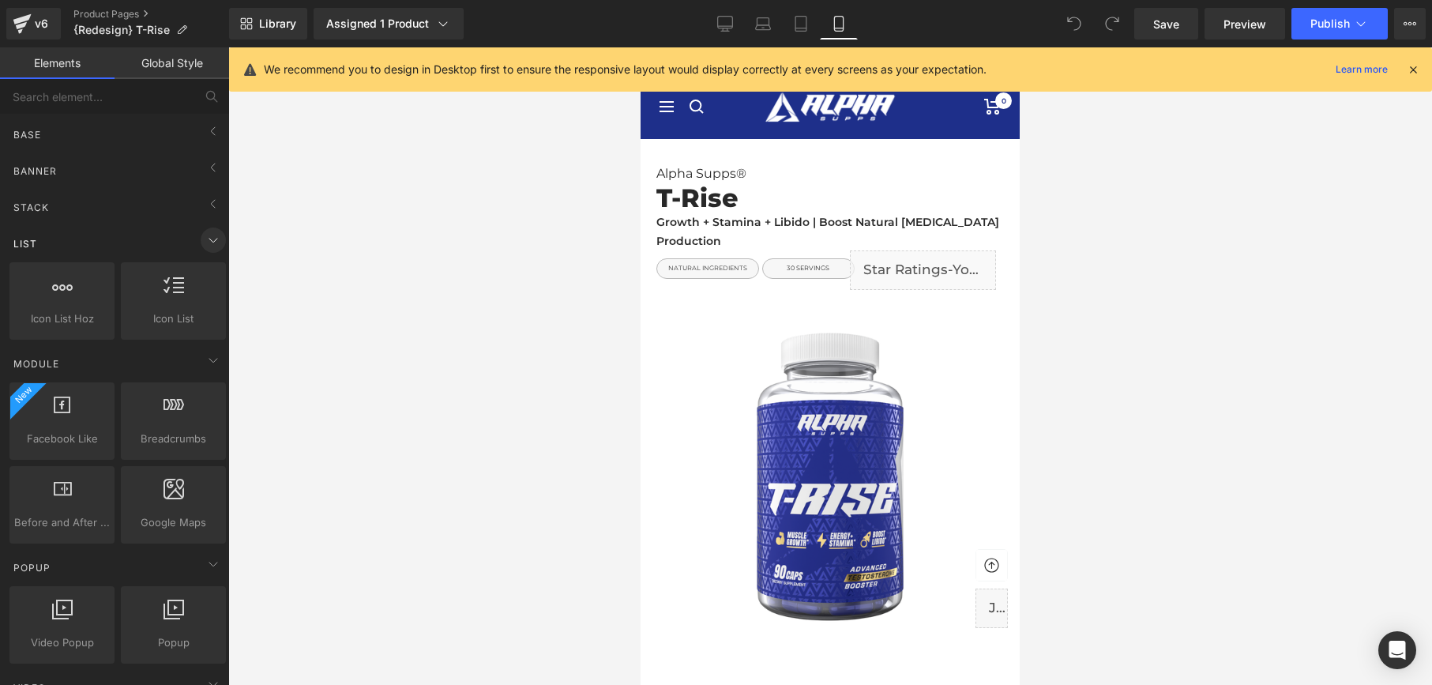
click at [204, 242] on icon at bounding box center [213, 240] width 19 height 19
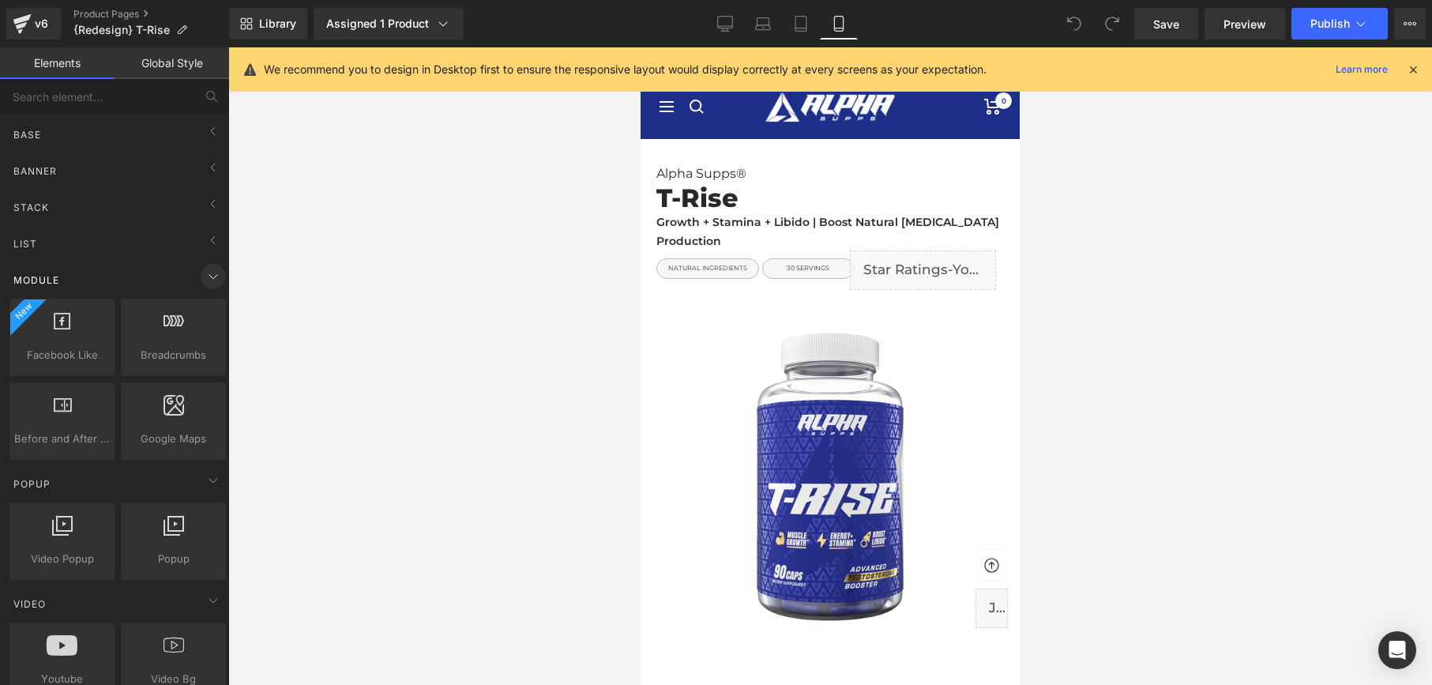
click at [205, 271] on icon at bounding box center [213, 276] width 19 height 19
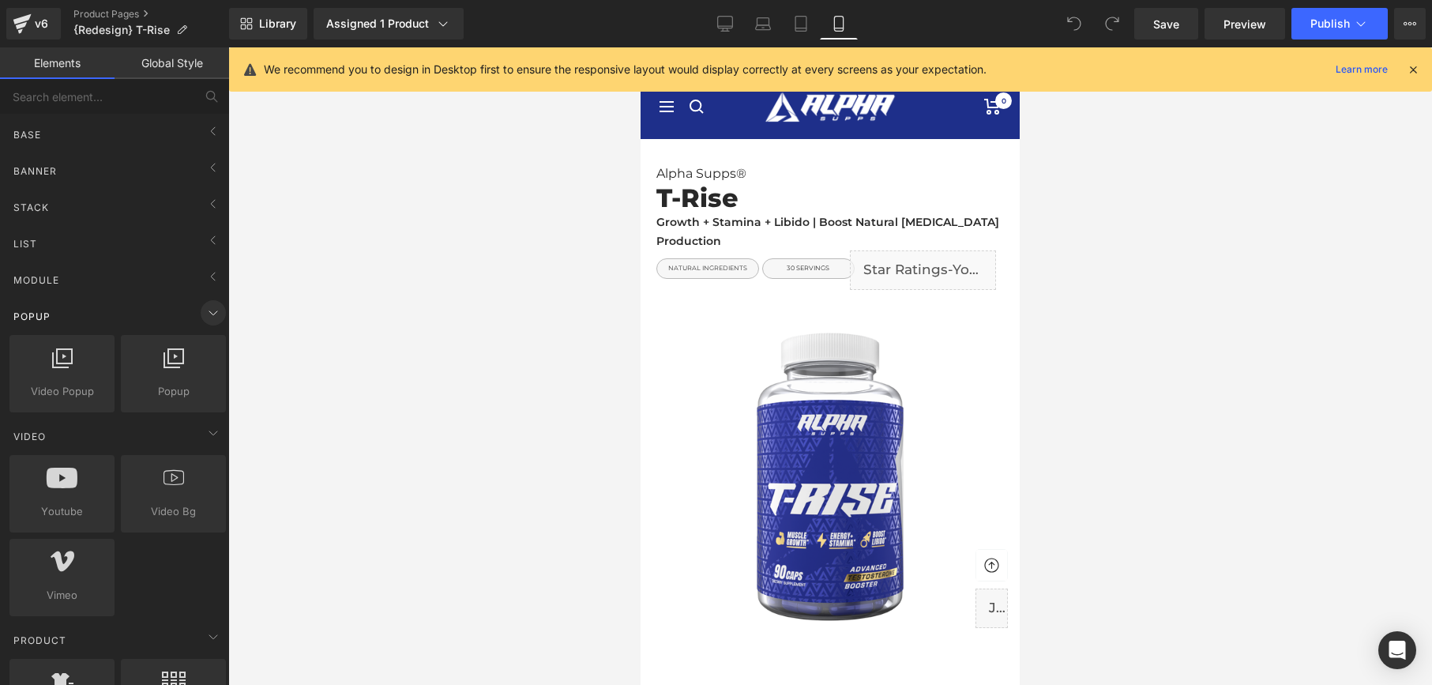
click at [206, 320] on icon at bounding box center [213, 312] width 19 height 19
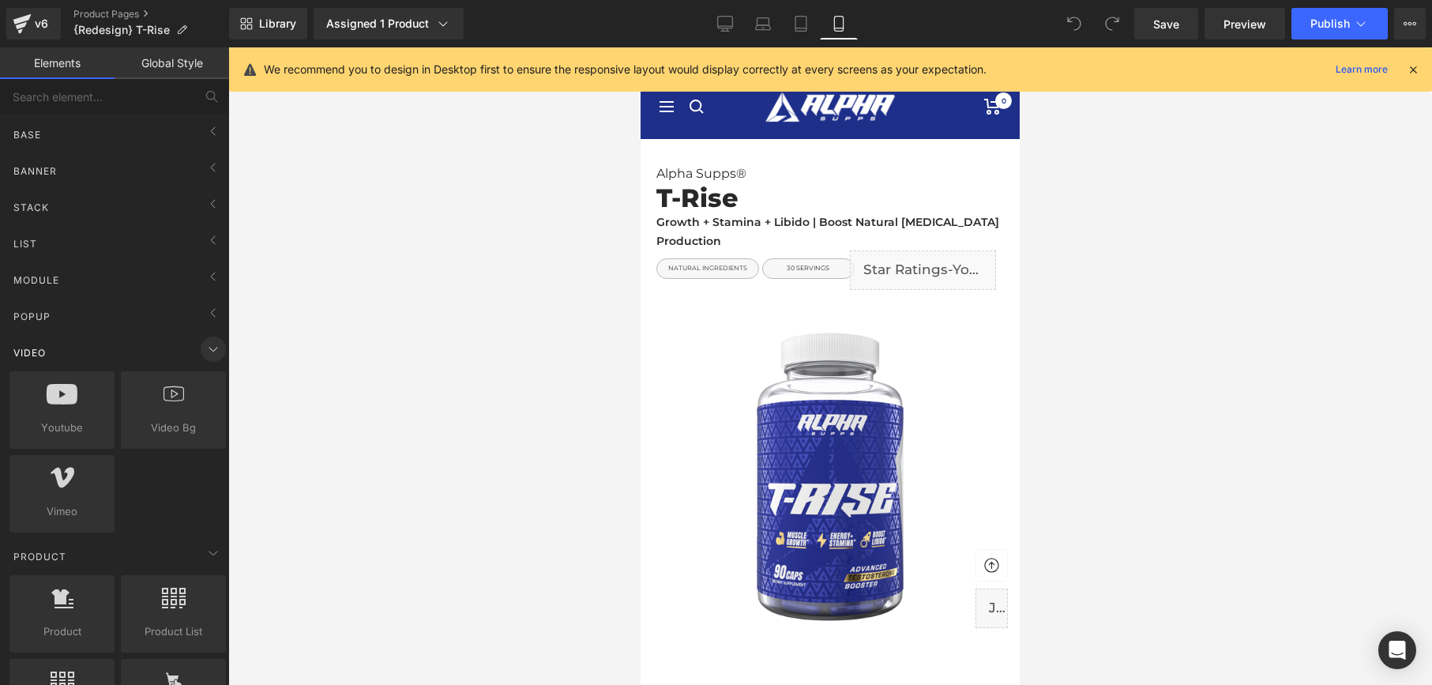
click at [206, 347] on icon at bounding box center [213, 349] width 19 height 19
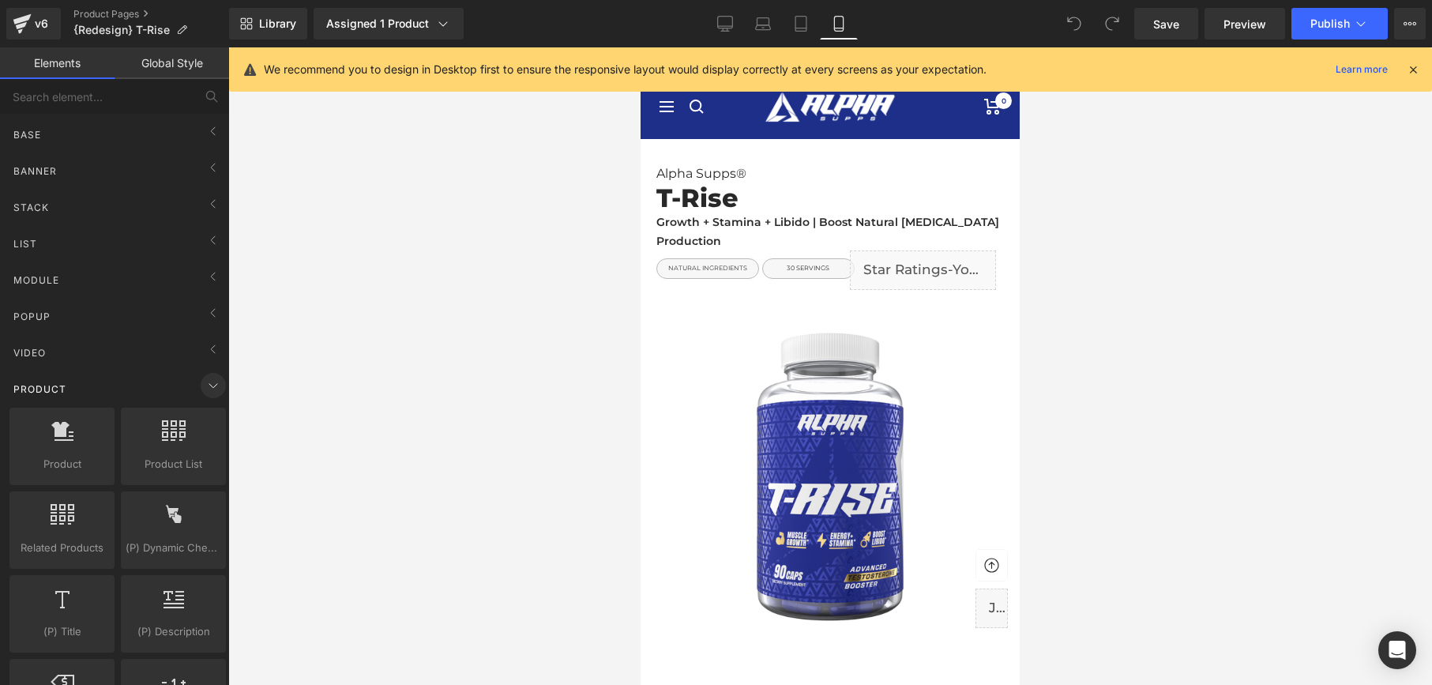
click at [205, 381] on icon at bounding box center [213, 385] width 19 height 19
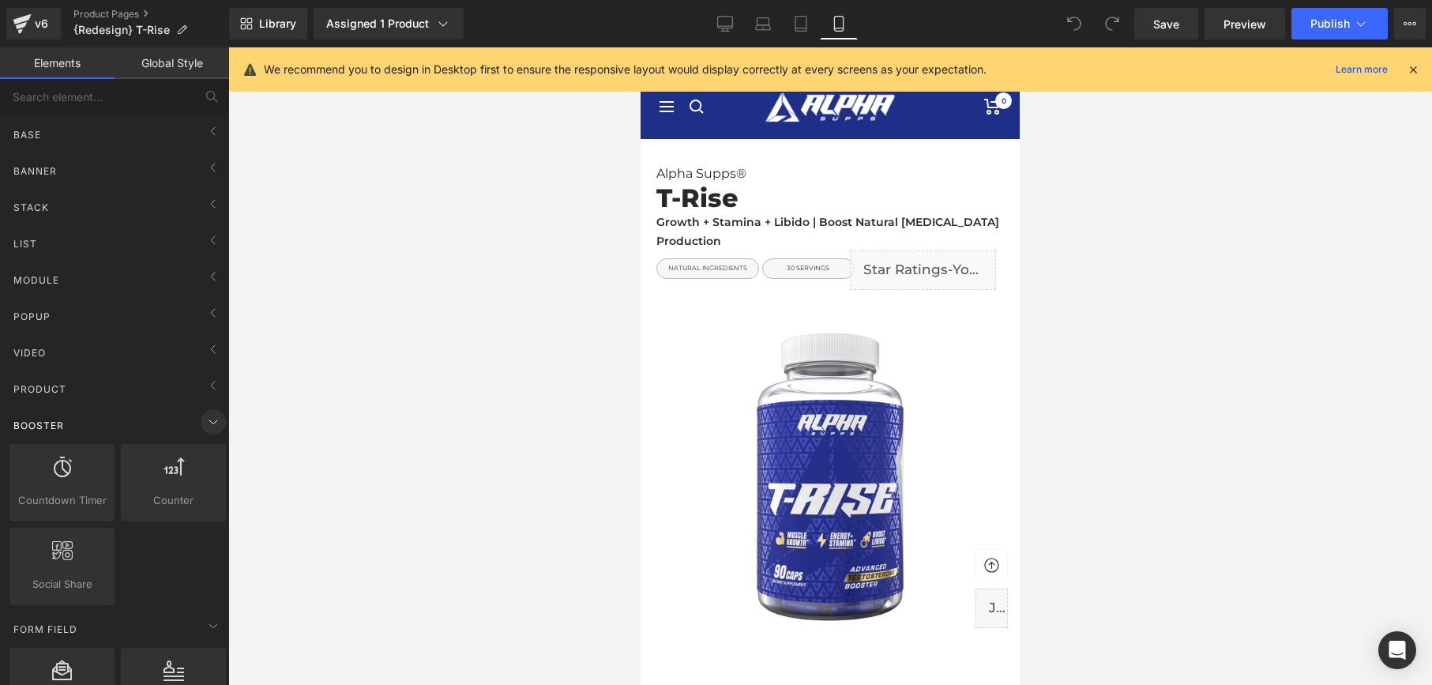
click at [204, 420] on icon at bounding box center [213, 421] width 19 height 19
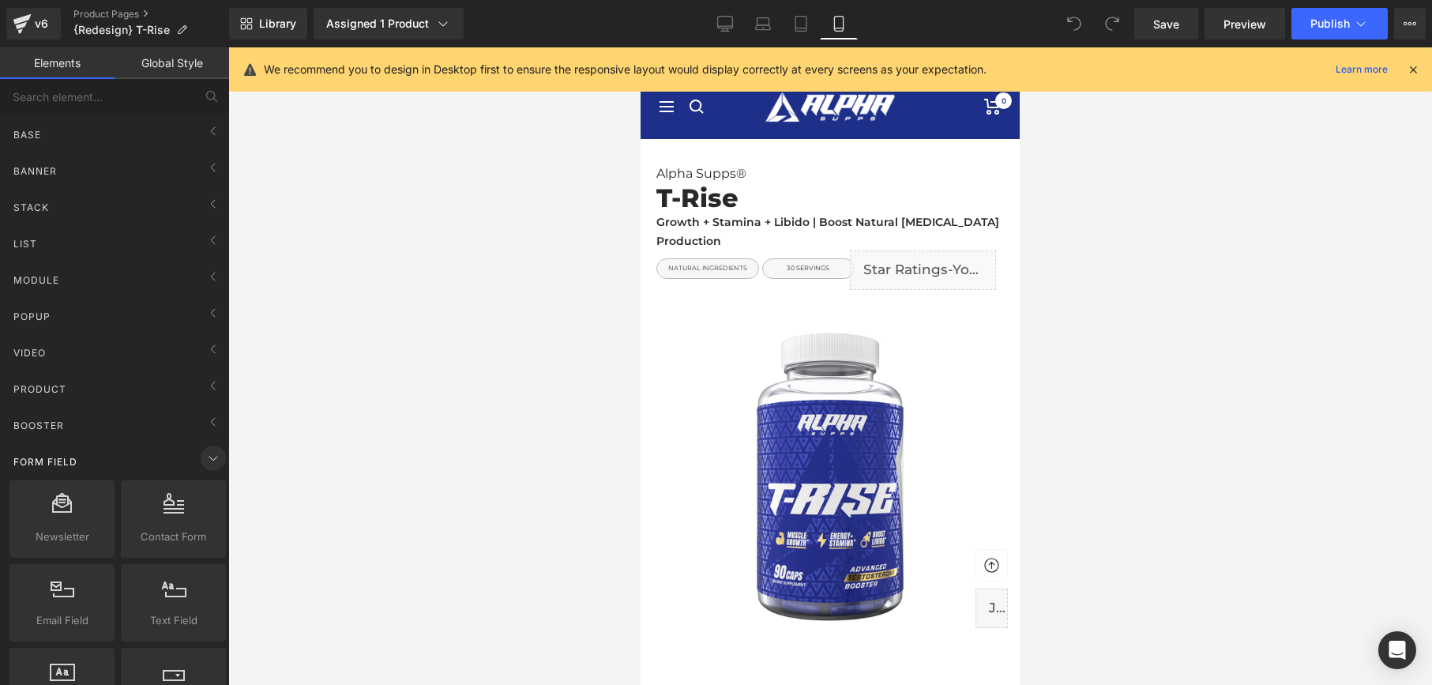
click at [204, 450] on icon at bounding box center [213, 458] width 19 height 19
click at [204, 493] on icon at bounding box center [213, 494] width 19 height 19
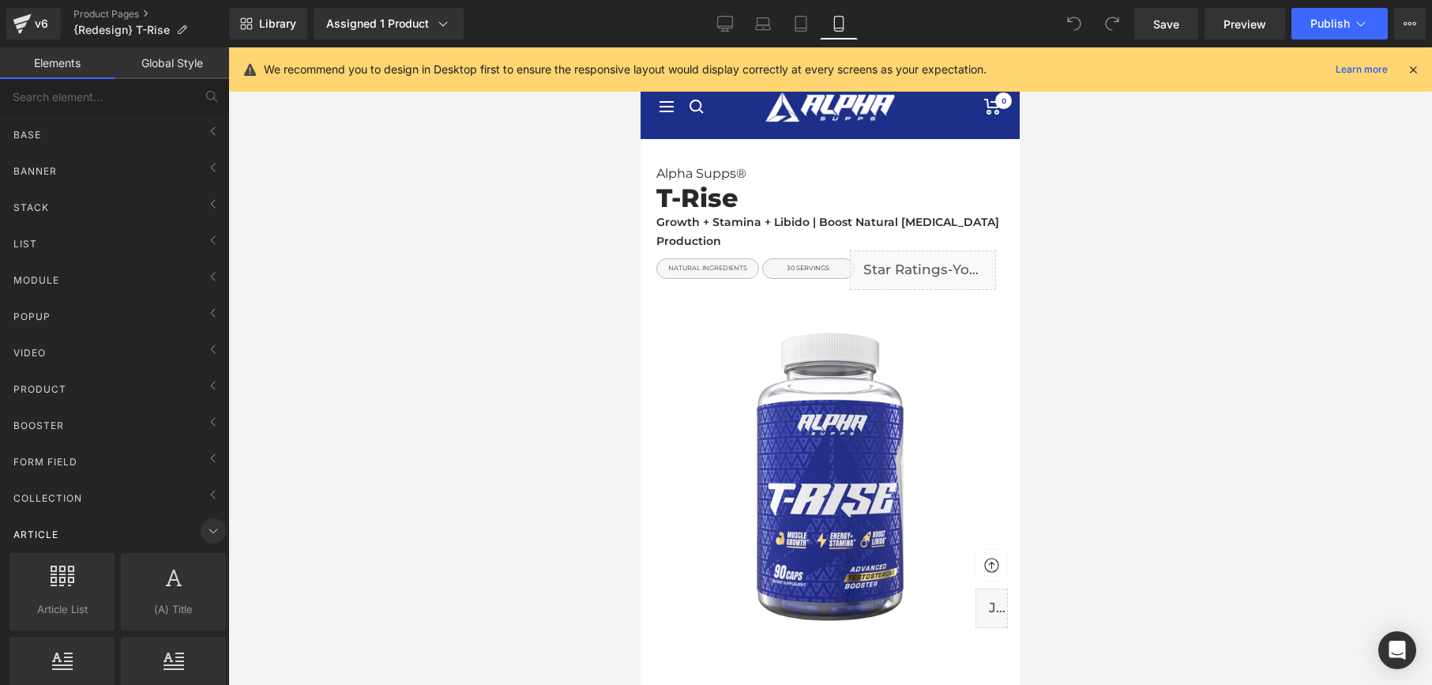
click at [204, 529] on icon at bounding box center [213, 530] width 19 height 19
click at [204, 558] on icon at bounding box center [213, 567] width 19 height 19
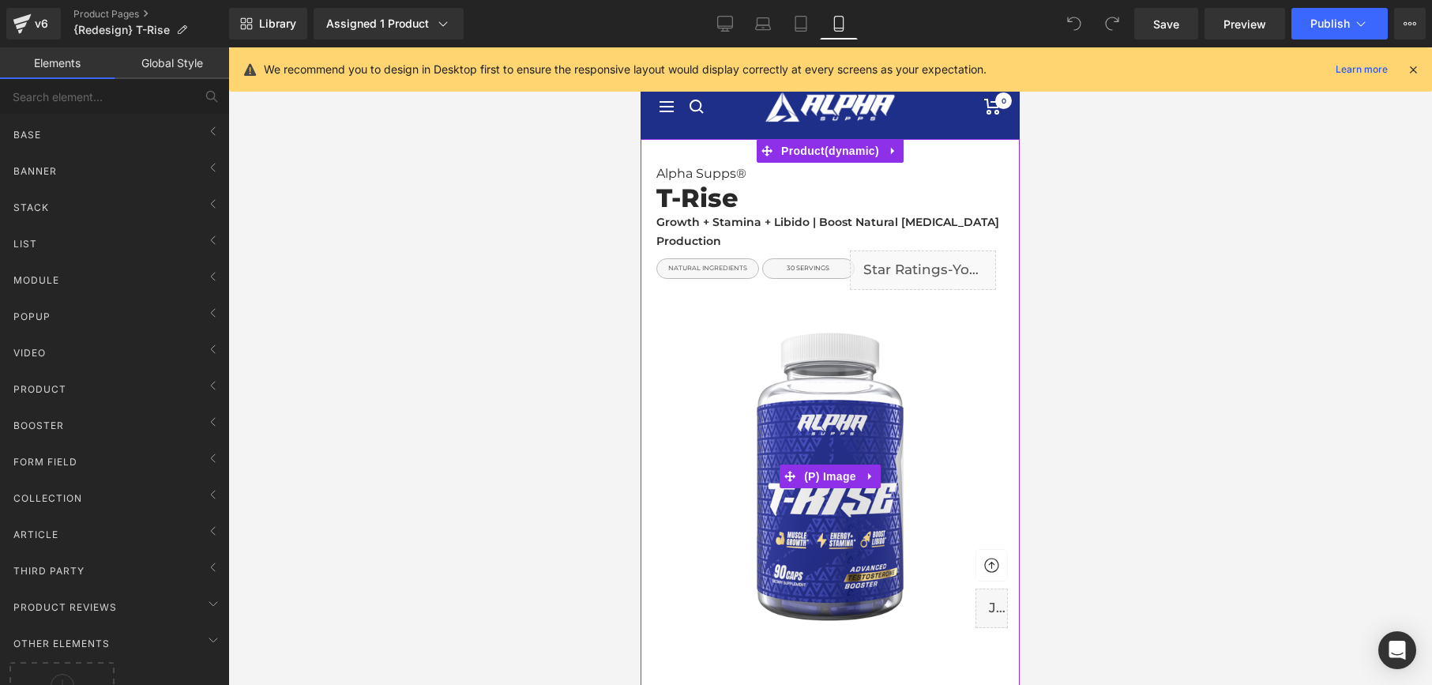
click at [829, 418] on img at bounding box center [831, 477] width 356 height 356
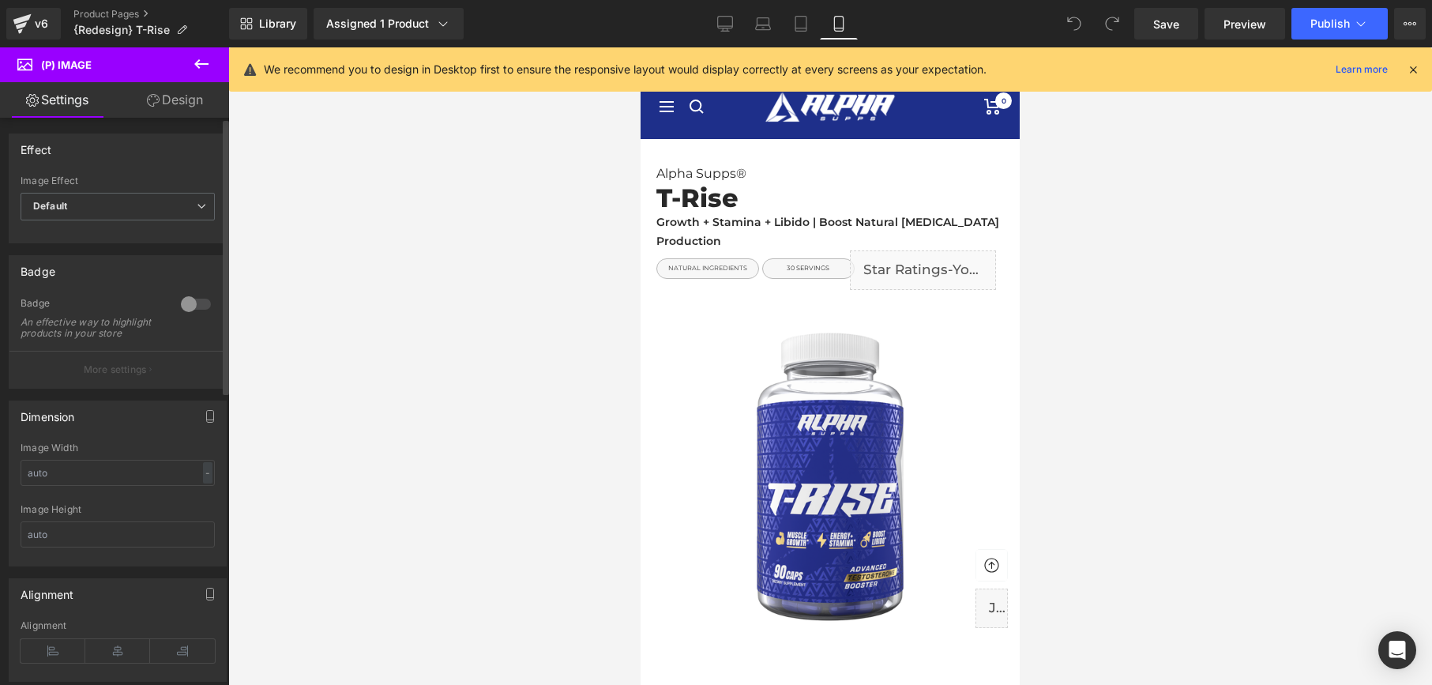
click at [185, 303] on div at bounding box center [196, 304] width 38 height 25
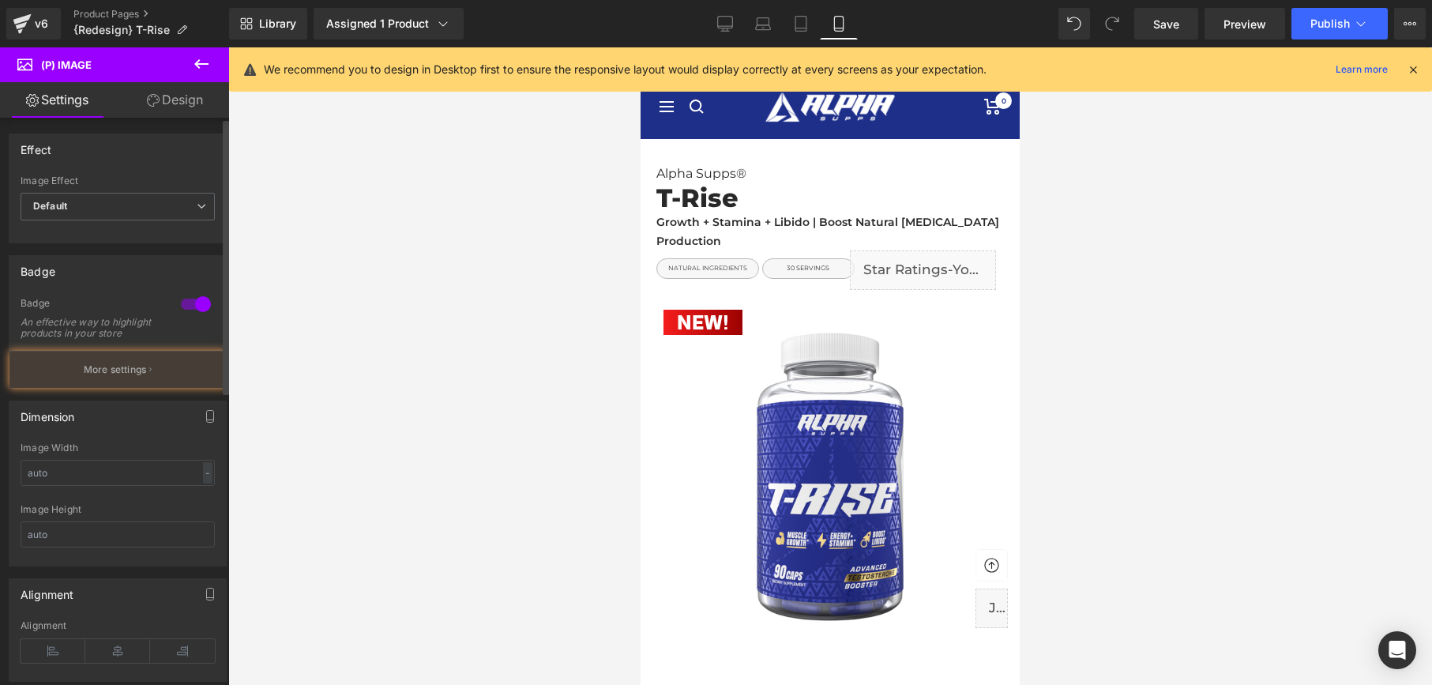
click at [185, 303] on div at bounding box center [196, 304] width 38 height 25
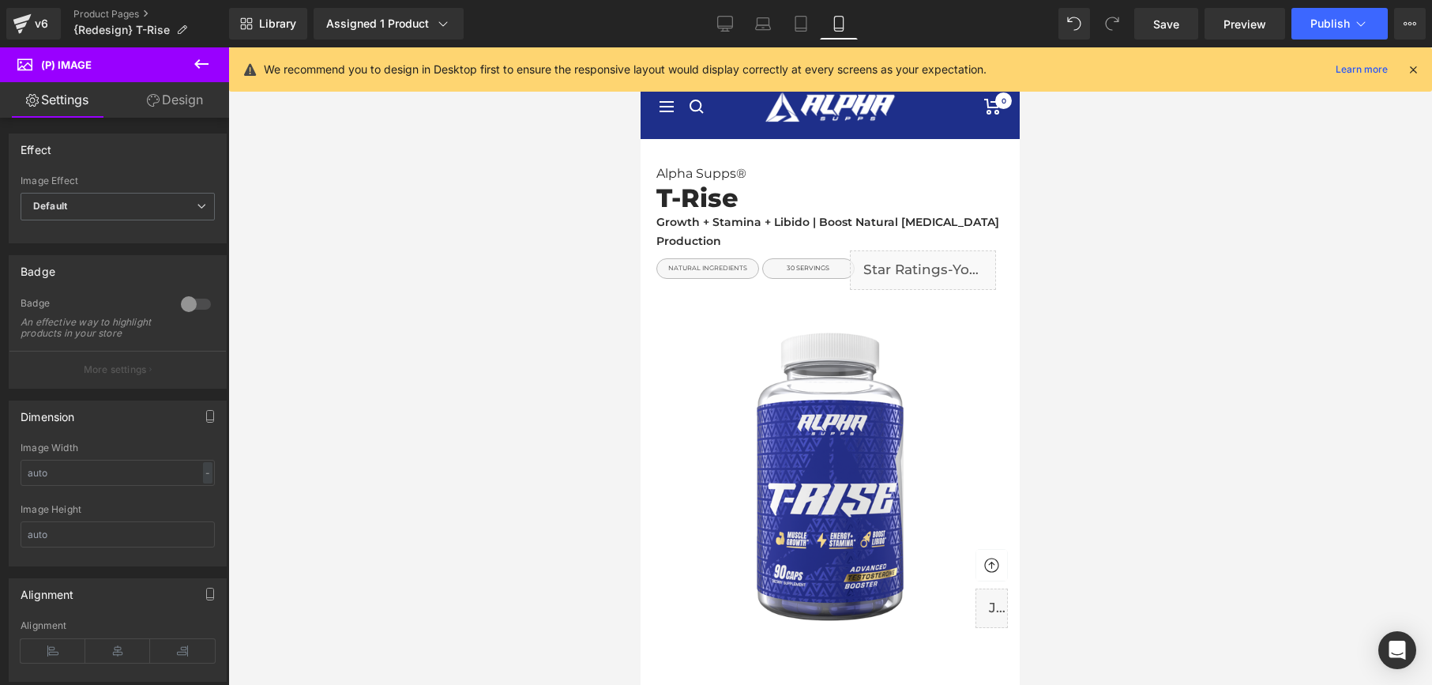
click at [516, 391] on div at bounding box center [830, 366] width 1204 height 638
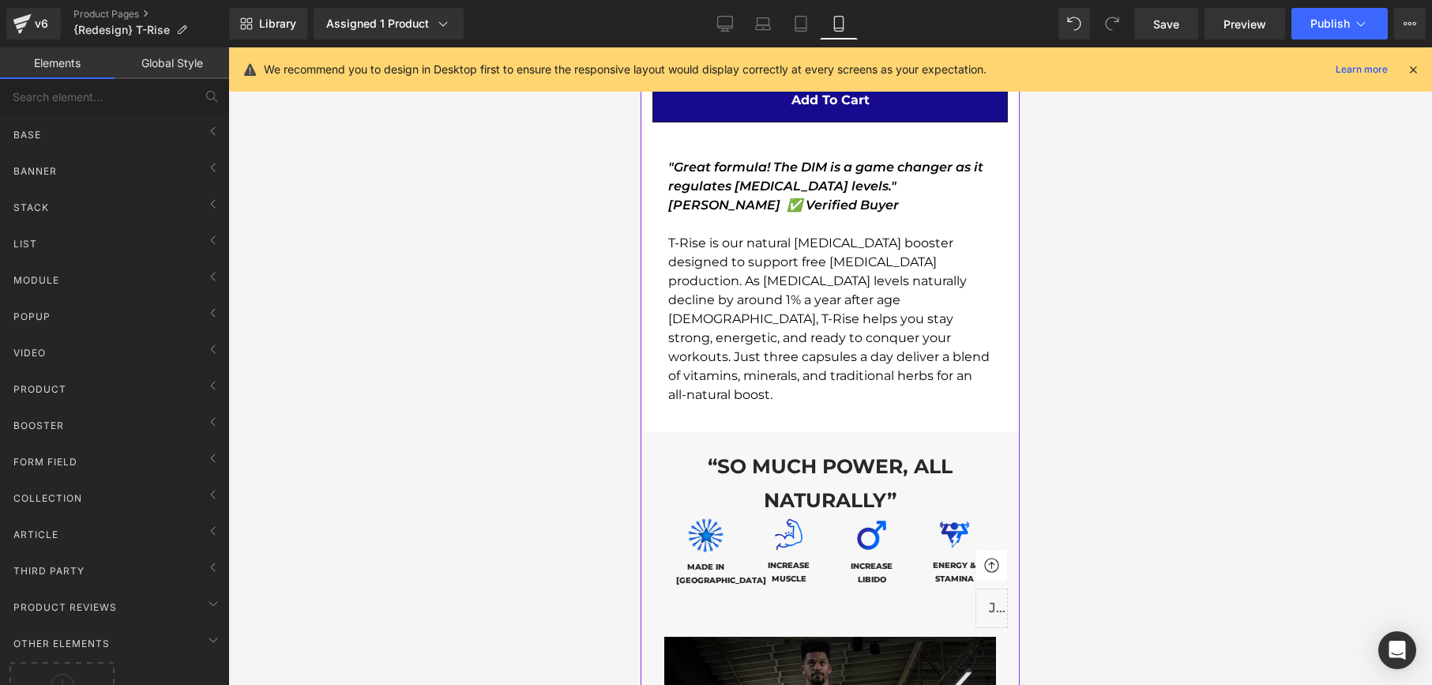
scroll to position [706, 0]
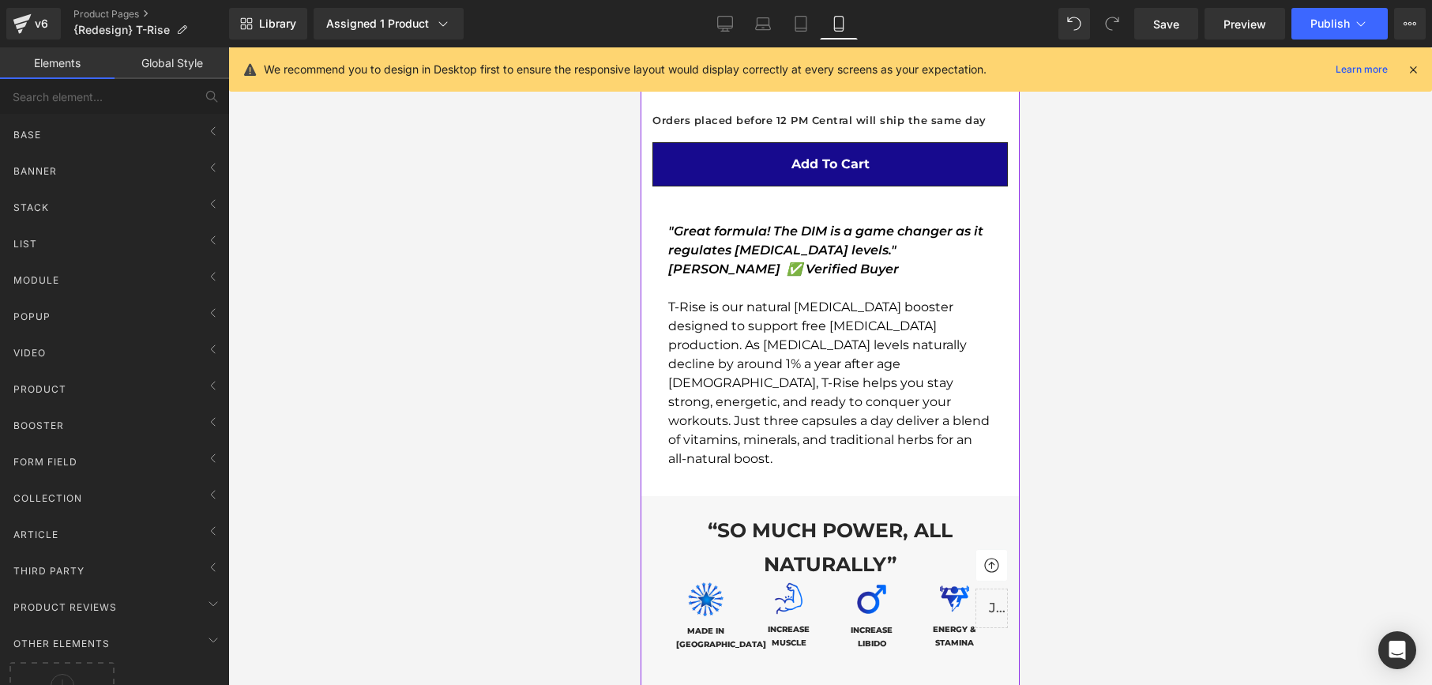
click at [882, 347] on p "T-Rise is our natural [MEDICAL_DATA] booster designed to support free [MEDICAL_…" at bounding box center [830, 383] width 324 height 171
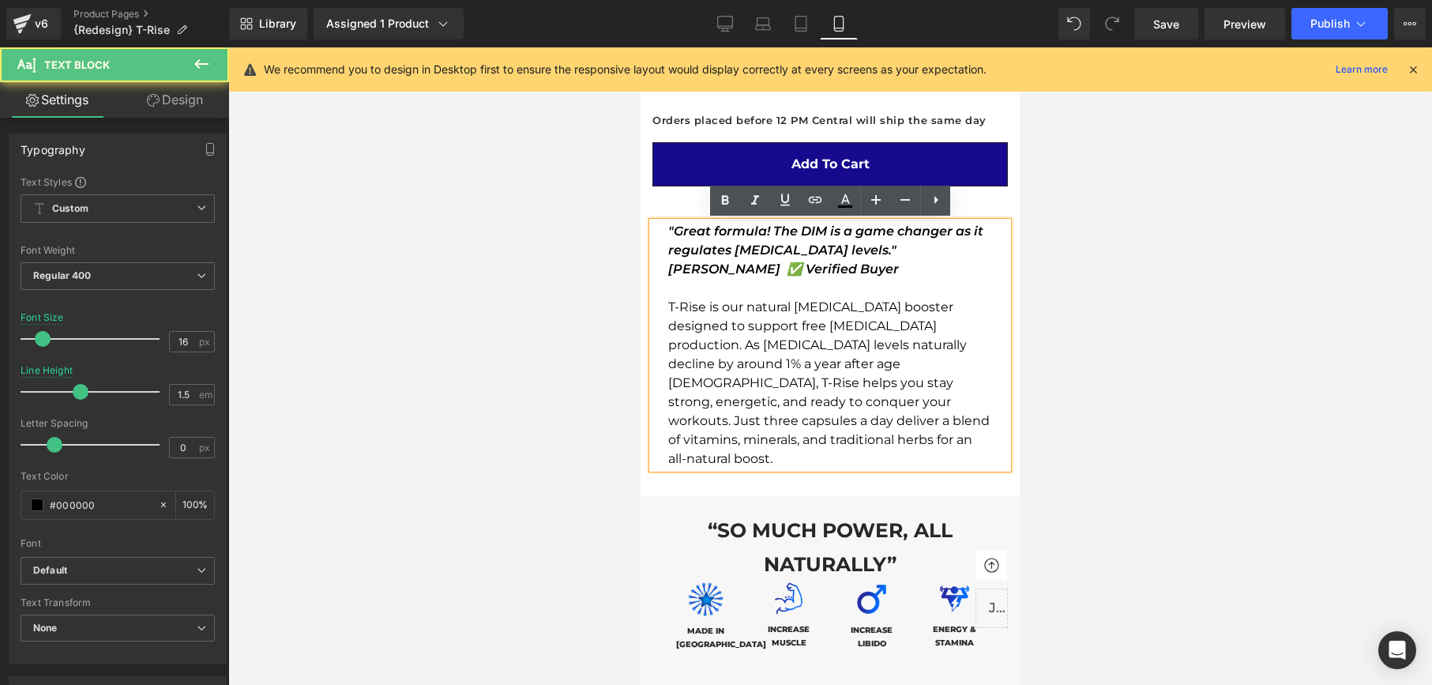
scroll to position [0, 0]
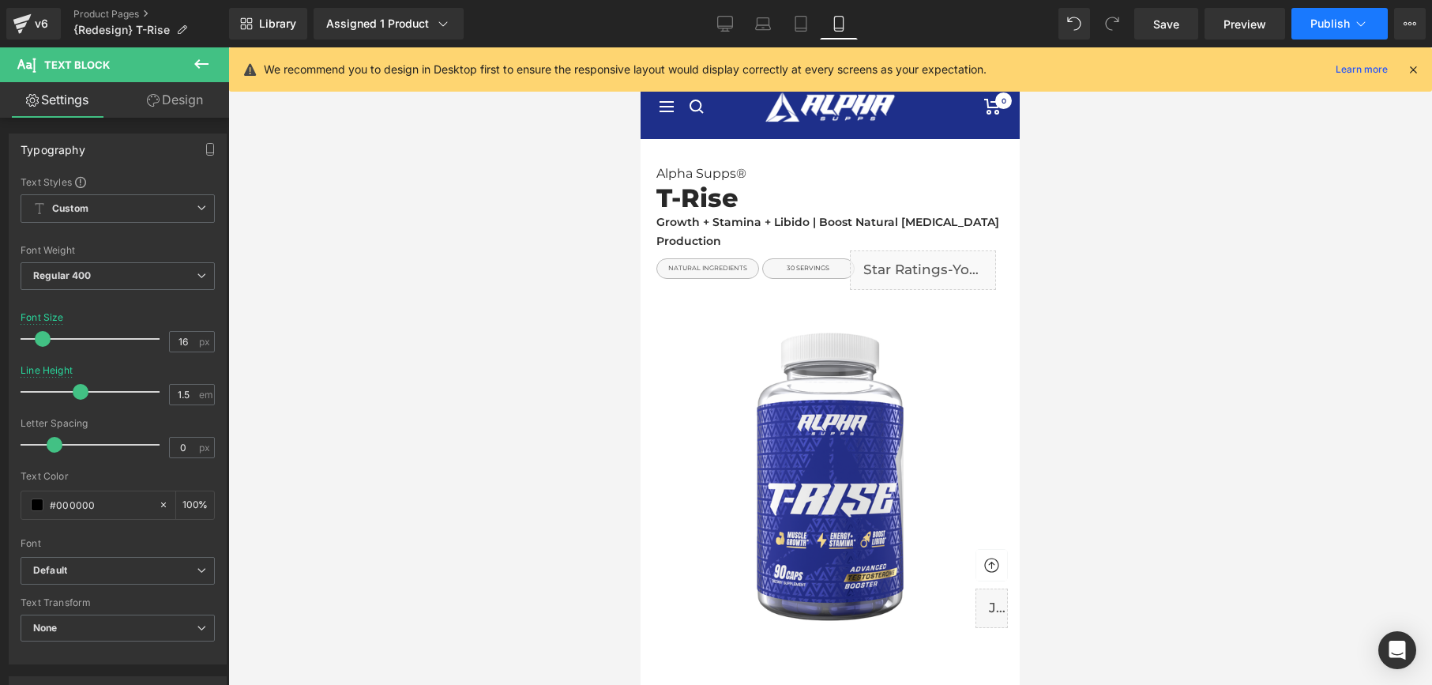
click at [1327, 31] on button "Publish" at bounding box center [1340, 24] width 96 height 32
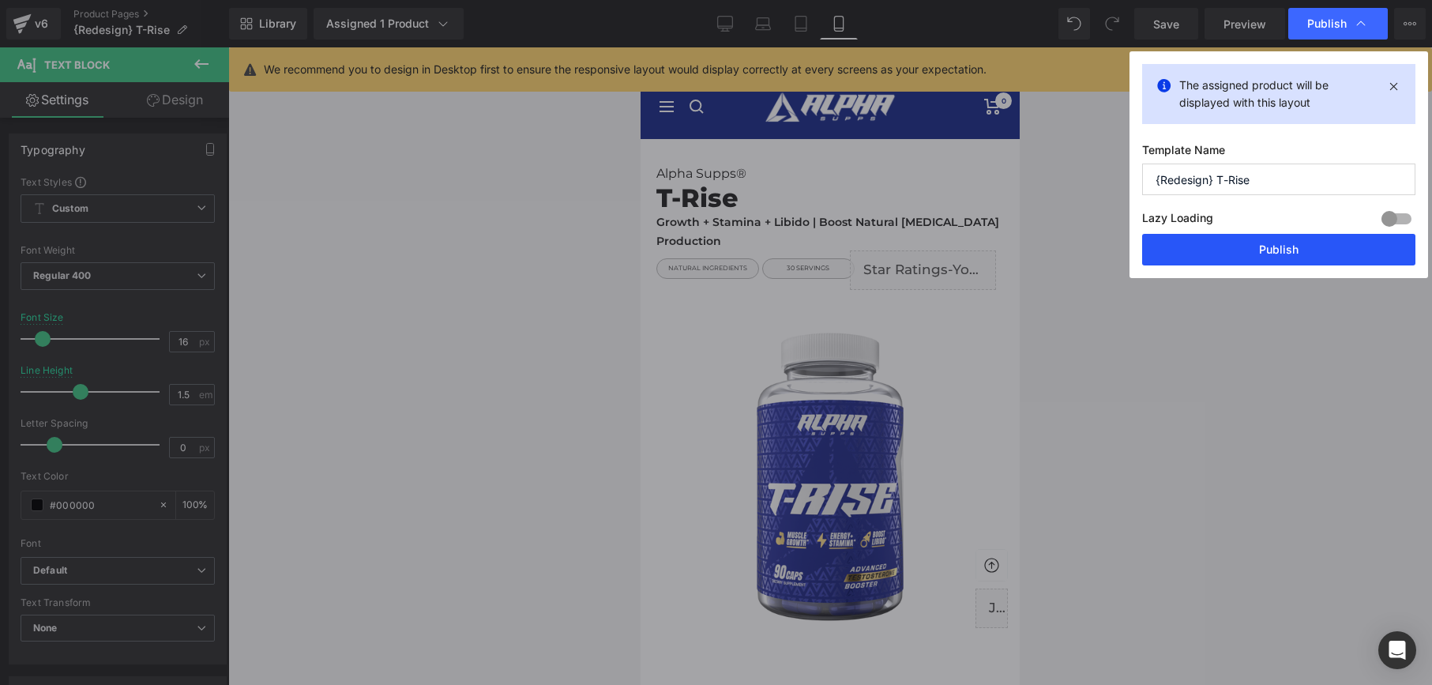
click at [1308, 250] on button "Publish" at bounding box center [1278, 250] width 273 height 32
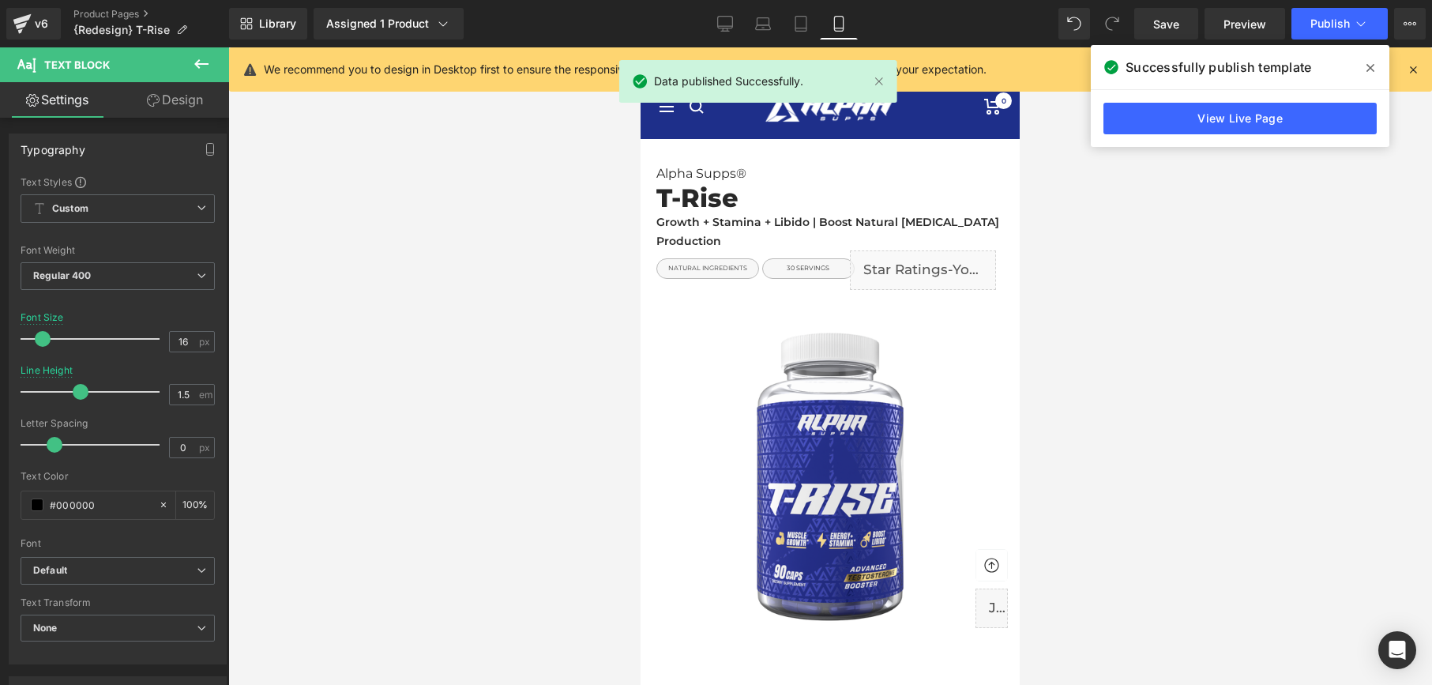
click at [1379, 64] on span at bounding box center [1370, 67] width 25 height 25
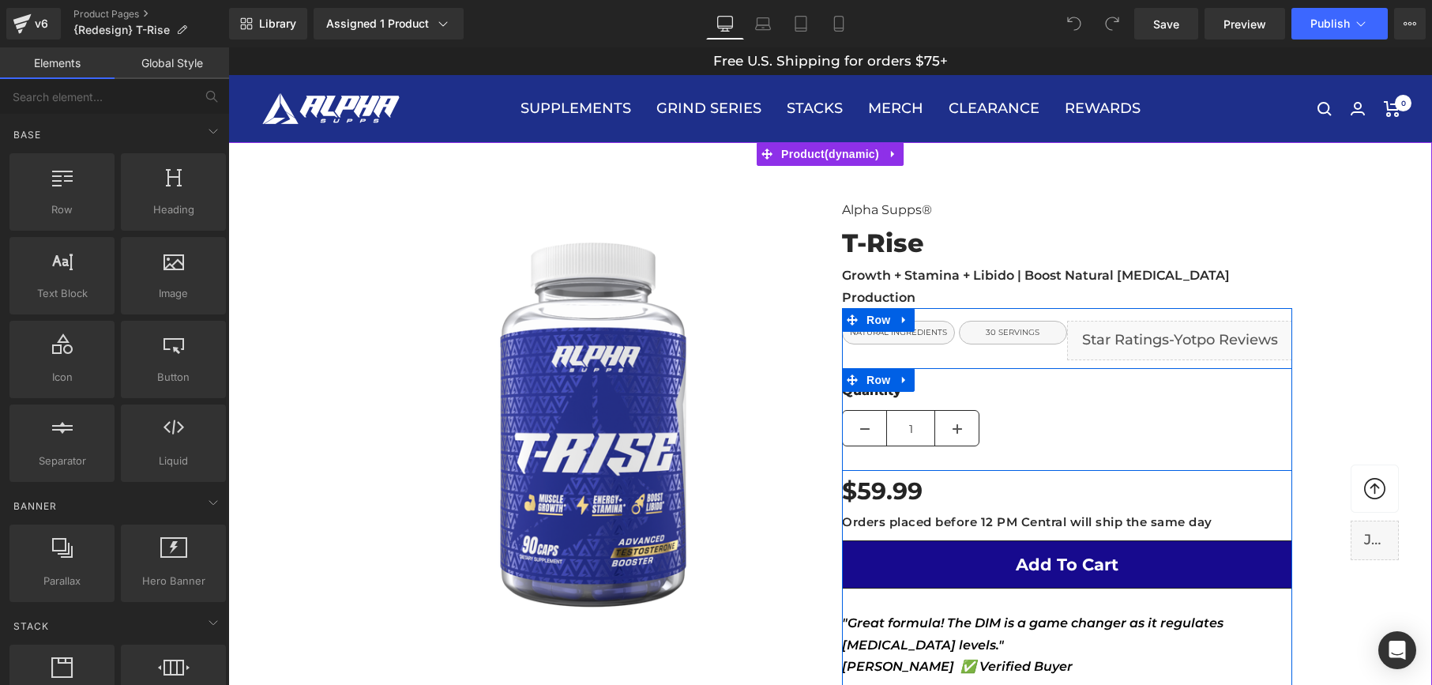
scroll to position [44, 0]
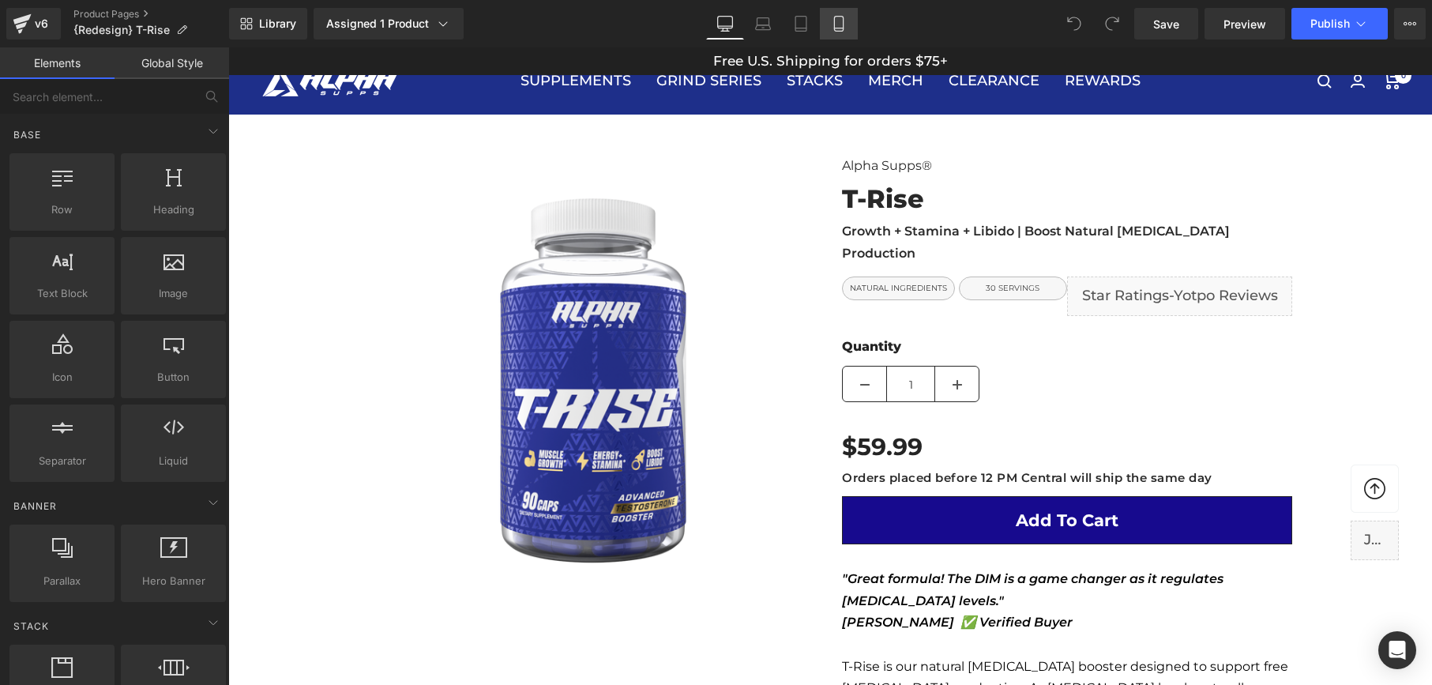
click at [839, 26] on icon at bounding box center [839, 24] width 16 height 16
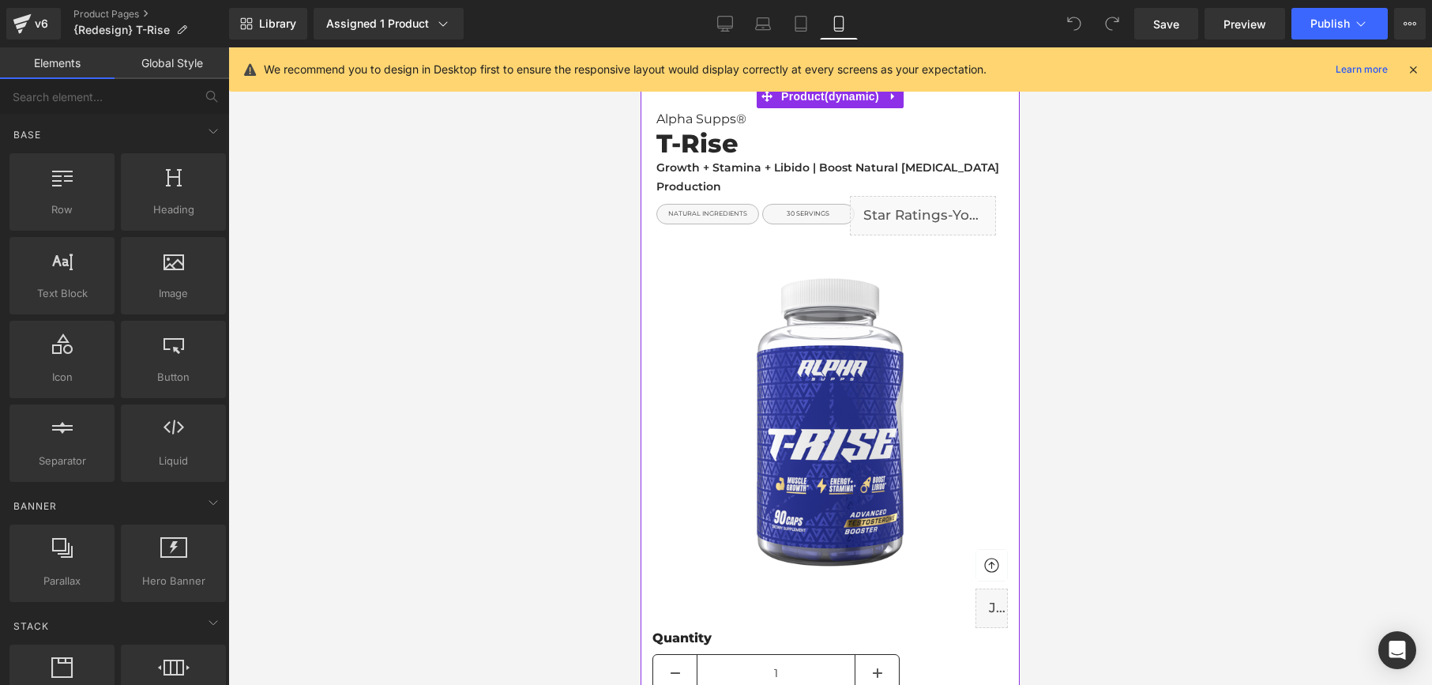
scroll to position [0, 0]
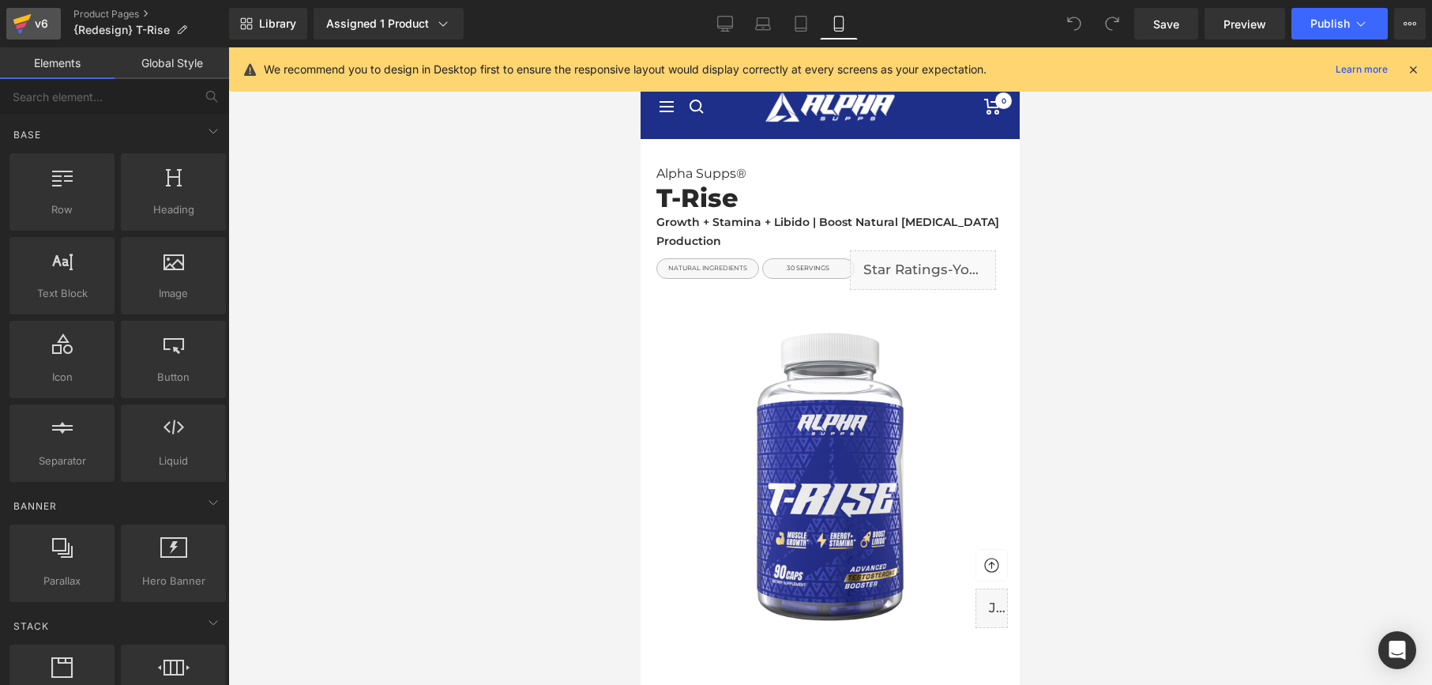
click at [36, 27] on div "v6" at bounding box center [42, 23] width 20 height 21
